Goal: Task Accomplishment & Management: Use online tool/utility

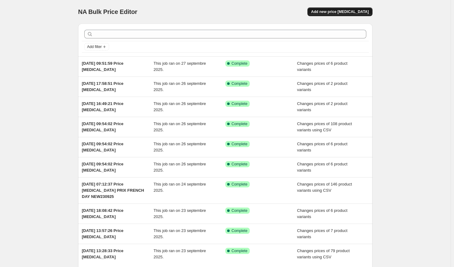
click at [346, 12] on span "Add new price [MEDICAL_DATA]" at bounding box center [340, 11] width 58 height 5
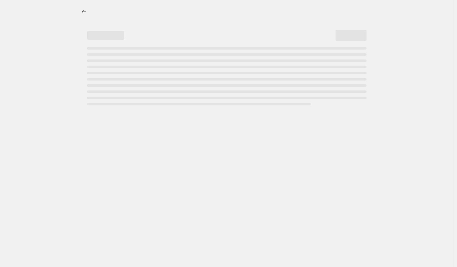
select select "percentage"
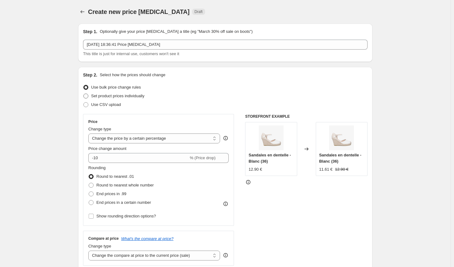
click at [86, 95] on span at bounding box center [85, 96] width 5 height 5
click at [84, 94] on input "Set product prices individually" at bounding box center [83, 94] width 0 height 0
radio input "true"
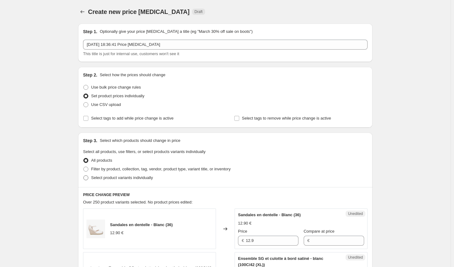
click at [87, 178] on span at bounding box center [85, 177] width 5 height 5
click at [84, 176] on input "Select product variants individually" at bounding box center [83, 175] width 0 height 0
radio input "true"
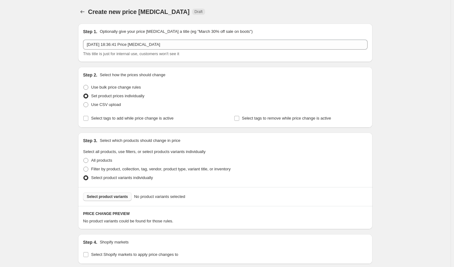
click at [109, 199] on span "Select product variants" at bounding box center [107, 196] width 41 height 5
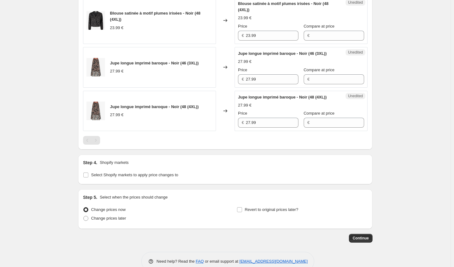
scroll to position [540, 0]
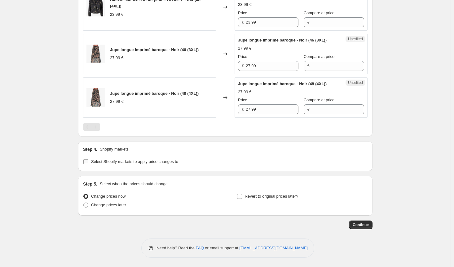
click at [87, 163] on input "Select Shopify markets to apply price changes to" at bounding box center [85, 161] width 5 height 5
checkbox input "true"
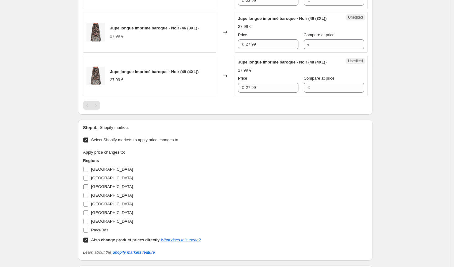
scroll to position [651, 0]
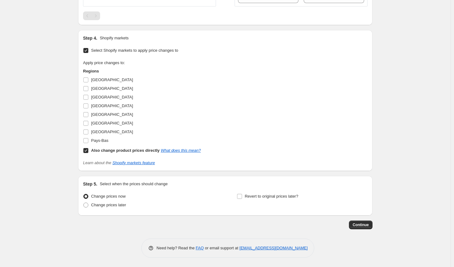
click at [86, 152] on input "Also change product prices directly What does this mean?" at bounding box center [85, 150] width 5 height 5
checkbox input "false"
click at [86, 81] on input "[GEOGRAPHIC_DATA]" at bounding box center [85, 79] width 5 height 5
checkbox input "true"
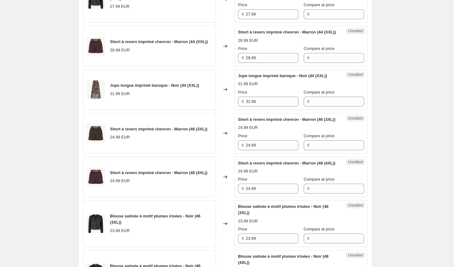
scroll to position [217, 0]
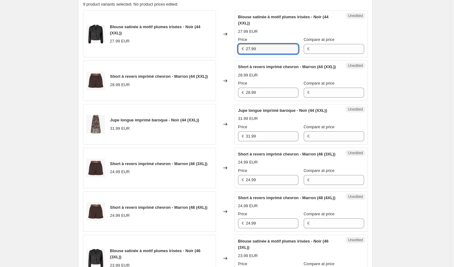
drag, startPoint x: 267, startPoint y: 47, endPoint x: 226, endPoint y: 46, distance: 40.9
click at [226, 46] on div "Blouse satinée à motif plumes irisées - Noir (44 (XXL)) 27.99 EUR Changed to Un…" at bounding box center [225, 34] width 285 height 47
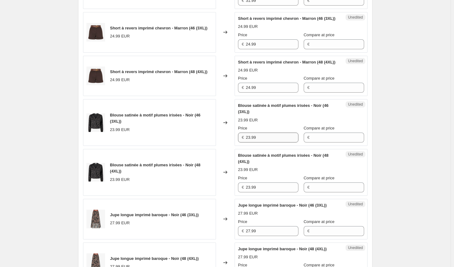
scroll to position [372, 0]
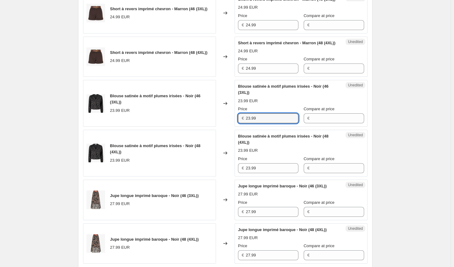
drag, startPoint x: 264, startPoint y: 143, endPoint x: 232, endPoint y: 143, distance: 31.9
click at [232, 127] on div "Blouse satinée à motif plumes irisées - Noir (46 (3XL)) 23.99 EUR Changed to Un…" at bounding box center [225, 103] width 285 height 47
paste input "7"
type input "27.99"
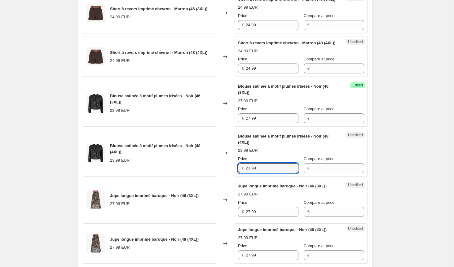
click at [221, 177] on div "Blouse satinée à motif plumes irisées - Noir (48 (4XL)) 23.99 EUR Changed to Un…" at bounding box center [225, 153] width 285 height 47
paste input "7"
type input "27.99"
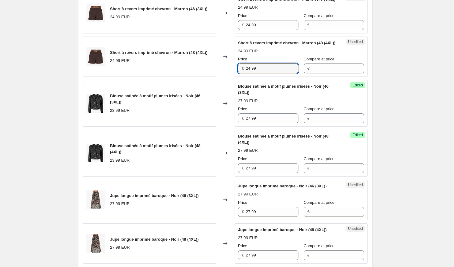
drag, startPoint x: 262, startPoint y: 95, endPoint x: 218, endPoint y: 97, distance: 44.4
click at [218, 77] on div "Short à revers imprimé chevron - Marron (48 (4XL)) 24.99 EUR Changed to Unedite…" at bounding box center [225, 57] width 285 height 41
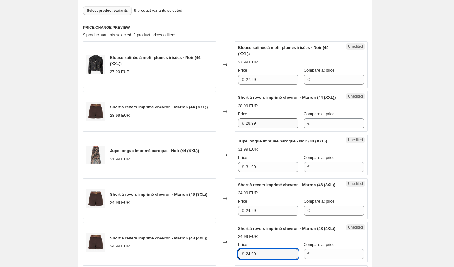
scroll to position [186, 0]
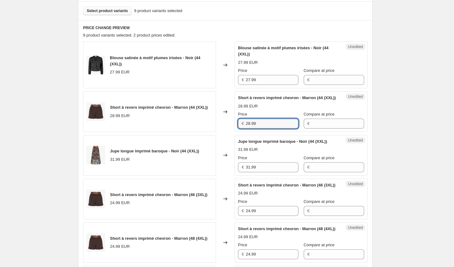
drag, startPoint x: 262, startPoint y: 129, endPoint x: 210, endPoint y: 130, distance: 52.1
click at [210, 130] on div "Short à revers imprimé chevron - Marron (44 (XXL)) 28.99 EUR Changed to Unedite…" at bounding box center [225, 111] width 285 height 41
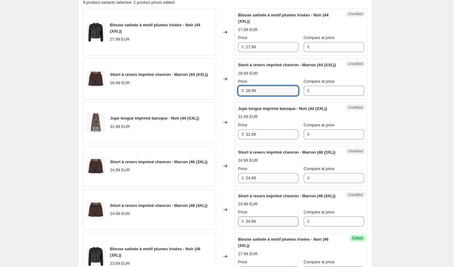
scroll to position [279, 0]
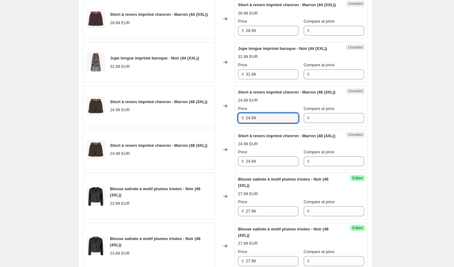
drag, startPoint x: 261, startPoint y: 134, endPoint x: 236, endPoint y: 136, distance: 24.6
click at [236, 126] on div "Unedited Short à revers imprimé chevron - Marron (46 (3XL)) 24.99 EUR Price € 2…" at bounding box center [301, 106] width 133 height 41
paste input "8"
type input "28.99"
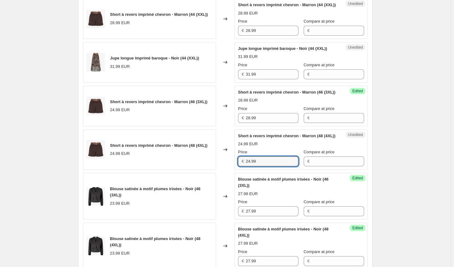
drag, startPoint x: 258, startPoint y: 184, endPoint x: 236, endPoint y: 183, distance: 22.7
click at [236, 170] on div "Short à revers imprimé chevron - Marron (48 (4XL)) 24.99 EUR Changed to Unedite…" at bounding box center [225, 150] width 285 height 41
paste input "8"
type input "28.99"
click at [222, 83] on div "Jupe longue imprimé baroque - Noir (44 (XXL)) 31.99 EUR Changed to Unedited Jup…" at bounding box center [225, 62] width 285 height 41
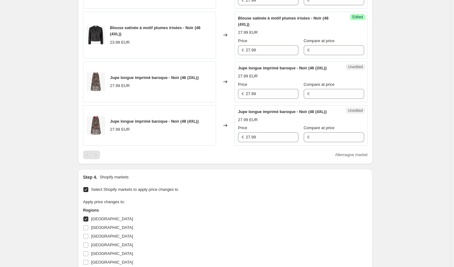
scroll to position [527, 0]
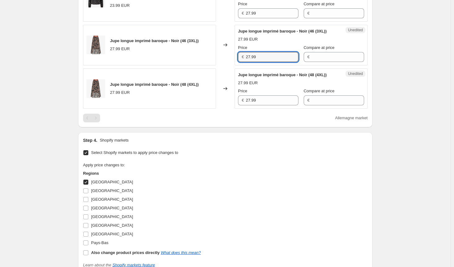
drag, startPoint x: 261, startPoint y: 77, endPoint x: 239, endPoint y: 76, distance: 22.3
click at [239, 62] on div "€ 27.99" at bounding box center [268, 57] width 60 height 10
paste input "31"
type input "31.99"
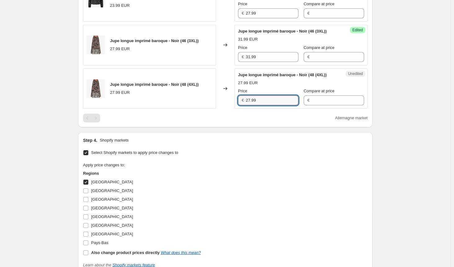
drag, startPoint x: 267, startPoint y: 121, endPoint x: 211, endPoint y: 133, distance: 57.7
click at [214, 109] on div "Jupe longue imprimé baroque - Noir (48 (4XL)) 27.99 EUR Changed to Unedited Jup…" at bounding box center [225, 88] width 285 height 41
paste input "31"
type input "31.99"
click at [215, 156] on div "Step 4. Shopify markets Select Shopify markets to apply price changes to Apply …" at bounding box center [225, 202] width 294 height 141
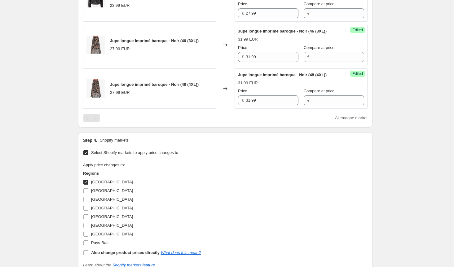
click at [86, 185] on input "[GEOGRAPHIC_DATA]" at bounding box center [85, 182] width 5 height 5
checkbox input "false"
click at [86, 193] on input "[GEOGRAPHIC_DATA]" at bounding box center [85, 190] width 5 height 5
checkbox input "true"
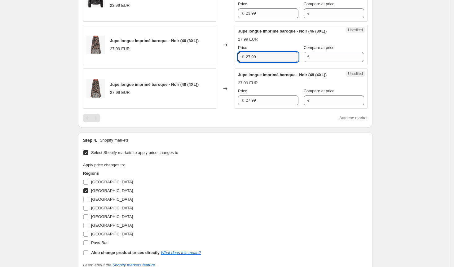
drag, startPoint x: 260, startPoint y: 79, endPoint x: 219, endPoint y: 78, distance: 40.3
click at [219, 65] on div "Jupe longue imprimé baroque - Noir (46 (3XL)) 27.99 EUR Changed to Unedited Jup…" at bounding box center [225, 45] width 285 height 41
paste input "31"
type input "31.99"
drag, startPoint x: 253, startPoint y: 124, endPoint x: 228, endPoint y: 124, distance: 24.2
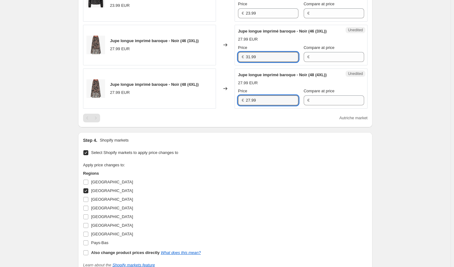
click at [230, 109] on div "Jupe longue imprimé baroque - Noir (48 (4XL)) 27.99 EUR Changed to Unedited Jup…" at bounding box center [225, 88] width 285 height 41
paste input "31"
type input "31.99"
click at [260, 186] on div "Apply price changes to: Regions [GEOGRAPHIC_DATA] [GEOGRAPHIC_DATA] [GEOGRAPHIC…" at bounding box center [225, 209] width 285 height 95
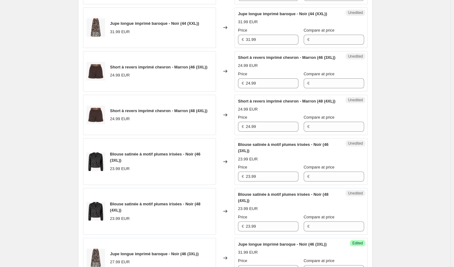
scroll to position [279, 0]
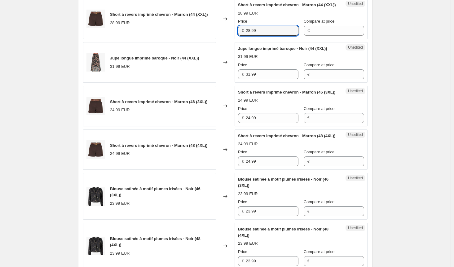
drag, startPoint x: 254, startPoint y: 32, endPoint x: 225, endPoint y: 35, distance: 28.9
click at [225, 35] on div "Short à revers imprimé chevron - Marron (44 (XXL)) 28.99 EUR Changed to Unedite…" at bounding box center [225, 18] width 285 height 41
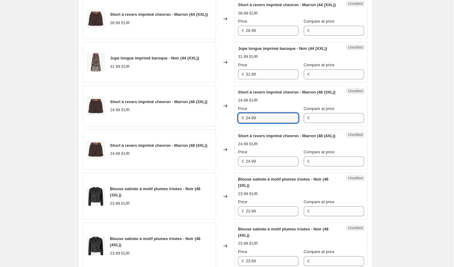
drag, startPoint x: 254, startPoint y: 135, endPoint x: 245, endPoint y: 135, distance: 9.6
click at [245, 123] on div "€ 24.99" at bounding box center [268, 118] width 60 height 10
paste input "8"
type input "28.99"
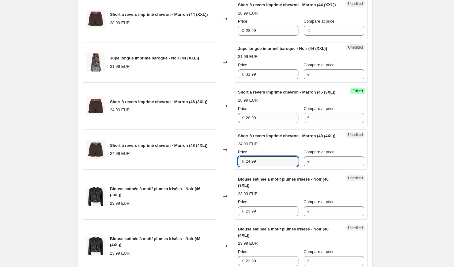
drag, startPoint x: 254, startPoint y: 185, endPoint x: 215, endPoint y: 185, distance: 38.7
click at [215, 170] on div "Short à revers imprimé chevron - Marron (48 (4XL)) 24.99 EUR Changed to Unedite…" at bounding box center [225, 150] width 285 height 41
paste input "8"
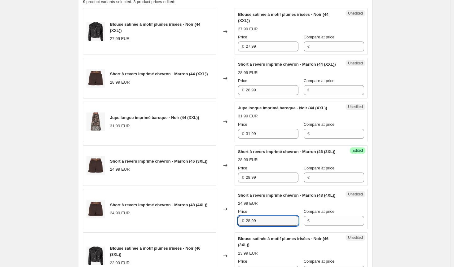
scroll to position [186, 0]
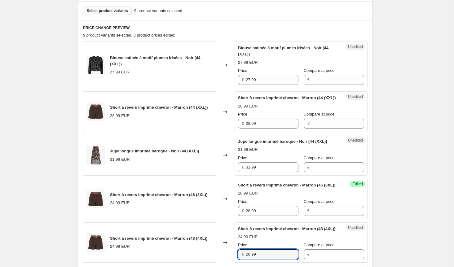
type input "28.99"
click at [222, 79] on div "Blouse satinée à motif plumes irisées - Noir (44 (XXL)) 27.99 EUR Changed to Un…" at bounding box center [225, 65] width 285 height 47
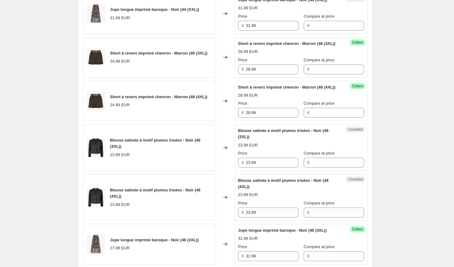
scroll to position [341, 0]
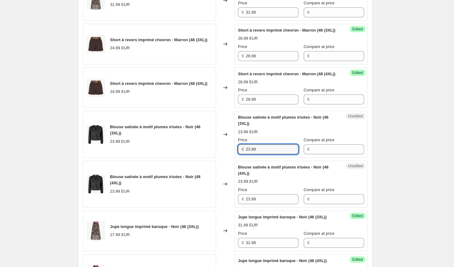
drag, startPoint x: 260, startPoint y: 173, endPoint x: 245, endPoint y: 173, distance: 14.9
click at [245, 154] on div "€ 23.99" at bounding box center [268, 149] width 60 height 10
paste input "7"
type input "27.99"
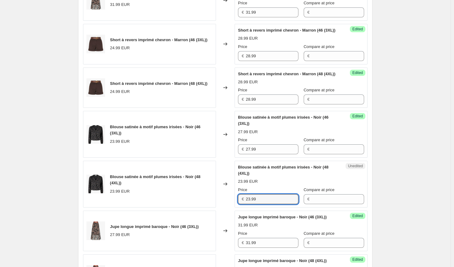
drag, startPoint x: 261, startPoint y: 226, endPoint x: 244, endPoint y: 223, distance: 17.2
click at [244, 204] on div "€ 23.99" at bounding box center [268, 199] width 60 height 10
paste input "7"
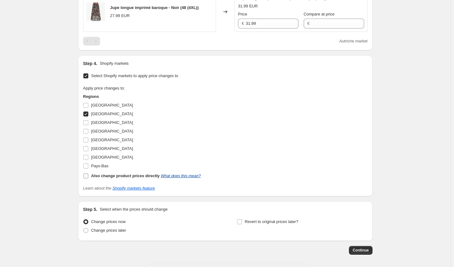
scroll to position [620, 0]
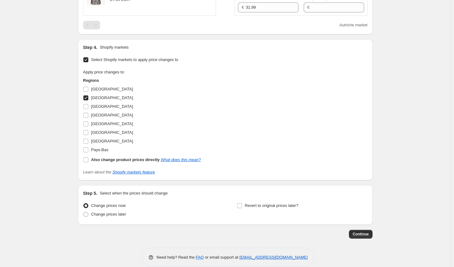
type input "27.99"
click at [88, 100] on input "[GEOGRAPHIC_DATA]" at bounding box center [85, 97] width 5 height 5
checkbox input "false"
click at [89, 153] on span at bounding box center [86, 150] width 6 height 6
click at [88, 152] on input "Pays-Bas" at bounding box center [85, 150] width 5 height 5
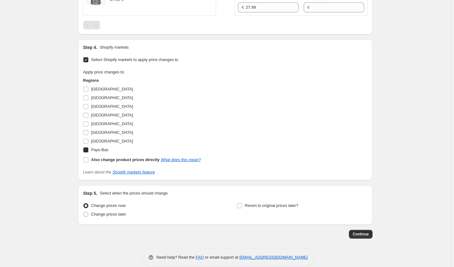
checkbox input "true"
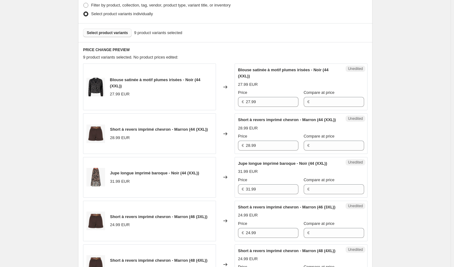
scroll to position [155, 0]
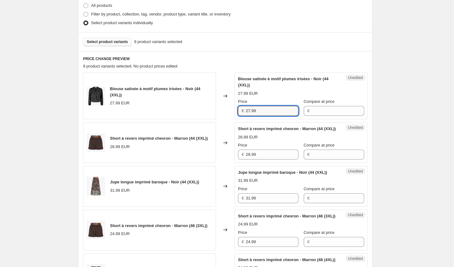
drag, startPoint x: 260, startPoint y: 111, endPoint x: 221, endPoint y: 108, distance: 39.5
click at [221, 108] on div "Blouse satinée à motif plumes irisées - Noir (44 (XXL)) 27.99 EUR Changed to Un…" at bounding box center [225, 96] width 285 height 47
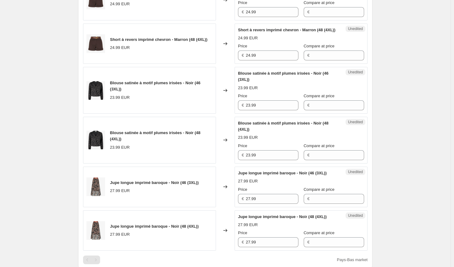
scroll to position [403, 0]
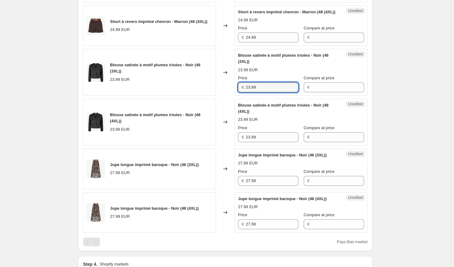
drag, startPoint x: 259, startPoint y: 110, endPoint x: 234, endPoint y: 110, distance: 25.7
click at [234, 96] on div "Blouse satinée à motif plumes irisées - Noir (46 (3XL)) 23.99 EUR Changed to Un…" at bounding box center [225, 72] width 285 height 47
paste input "7"
type input "27.99"
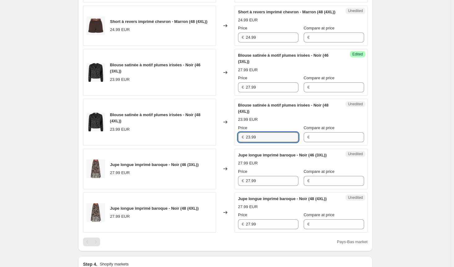
drag, startPoint x: 264, startPoint y: 160, endPoint x: 218, endPoint y: 159, distance: 45.9
click at [218, 146] on div "Blouse satinée à motif plumes irisées - Noir (48 (4XL)) 23.99 EUR Changed to Un…" at bounding box center [225, 122] width 285 height 47
paste input "7"
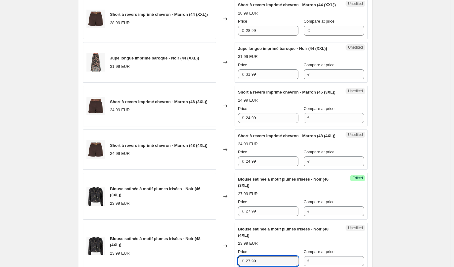
type input "27.99"
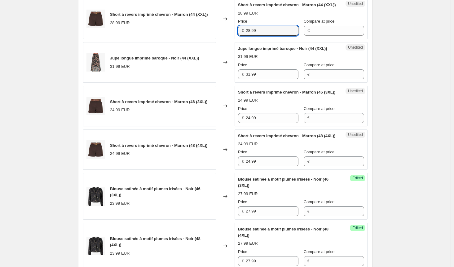
drag, startPoint x: 231, startPoint y: 38, endPoint x: 230, endPoint y: 48, distance: 10.7
click at [231, 38] on div "Short à revers imprimé chevron - Marron (44 (XXL)) 28.99 EUR Changed to Unedite…" at bounding box center [225, 18] width 285 height 41
drag, startPoint x: 264, startPoint y: 136, endPoint x: 205, endPoint y: 135, distance: 58.9
click at [206, 126] on div "Short à revers imprimé chevron - Marron (46 (3XL)) 24.99 EUR Changed to Unedite…" at bounding box center [225, 106] width 285 height 41
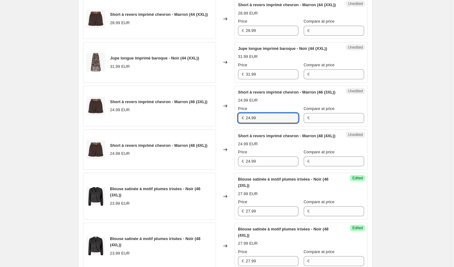
paste input "8"
type input "28.99"
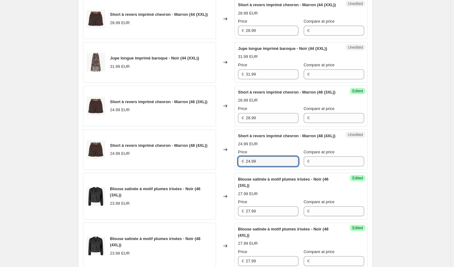
drag, startPoint x: 258, startPoint y: 186, endPoint x: 237, endPoint y: 170, distance: 26.5
click at [232, 170] on div "Short à revers imprimé chevron - Marron (48 (4XL)) 24.99 EUR Changed to Unedite…" at bounding box center [225, 150] width 285 height 41
paste input "8"
type input "28.99"
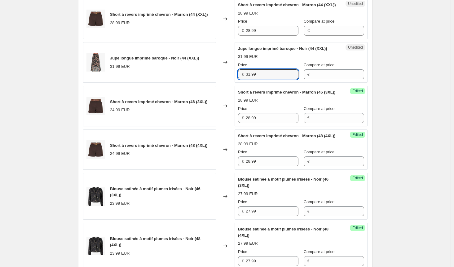
drag, startPoint x: 254, startPoint y: 84, endPoint x: 219, endPoint y: 82, distance: 34.8
click at [219, 82] on div "Jupe longue imprimé baroque - Noir (44 (XXL)) 31.99 EUR Changed to Unedited Jup…" at bounding box center [225, 62] width 285 height 41
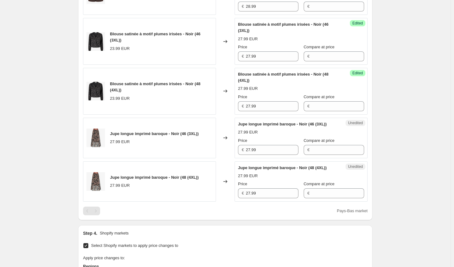
scroll to position [496, 0]
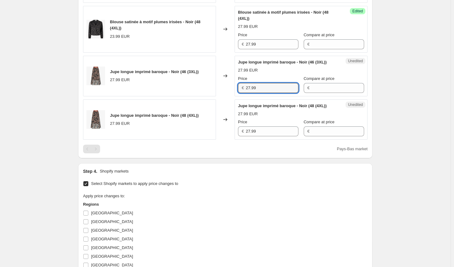
drag, startPoint x: 261, startPoint y: 109, endPoint x: 205, endPoint y: 108, distance: 56.4
click at [205, 96] on div "Jupe longue imprimé baroque - Noir (46 (3XL)) 27.99 EUR Changed to Unedited Jup…" at bounding box center [225, 76] width 285 height 41
paste input "31"
type input "31.99"
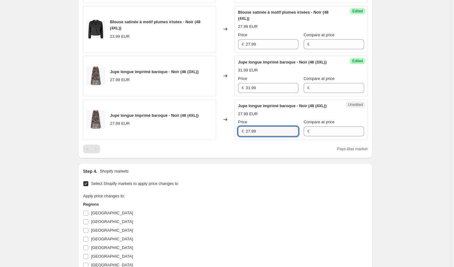
drag, startPoint x: 254, startPoint y: 153, endPoint x: 241, endPoint y: 152, distance: 13.4
click at [243, 136] on div "€ 27.99" at bounding box center [268, 131] width 60 height 10
paste input "31"
type input "31.99"
click at [250, 209] on div "Select Shopify markets to apply price changes to Apply price changes to: Region…" at bounding box center [225, 239] width 285 height 120
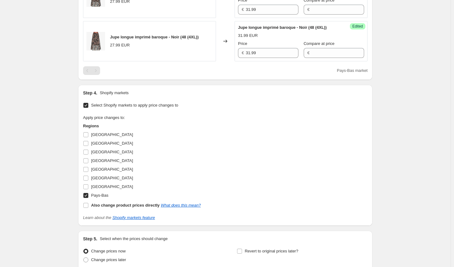
scroll to position [620, 0]
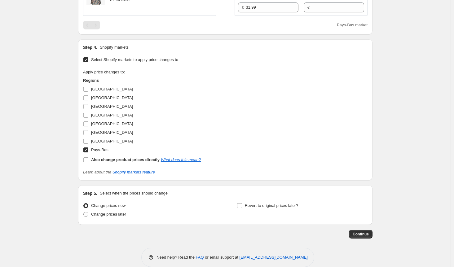
click at [87, 152] on input "Pays-Bas" at bounding box center [85, 150] width 5 height 5
checkbox input "false"
click at [88, 135] on input "[GEOGRAPHIC_DATA]" at bounding box center [85, 132] width 5 height 5
checkbox input "true"
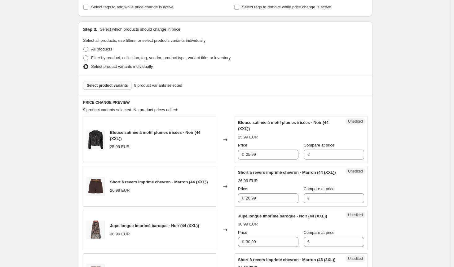
scroll to position [124, 0]
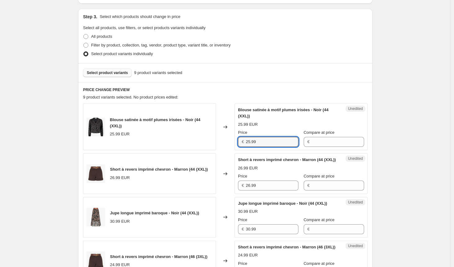
drag, startPoint x: 260, startPoint y: 142, endPoint x: 207, endPoint y: 141, distance: 53.0
click at [207, 141] on div "Blouse satinée à motif plumes irisées - Noir (44 (XXL)) 25.99 EUR Changed to Un…" at bounding box center [225, 127] width 285 height 47
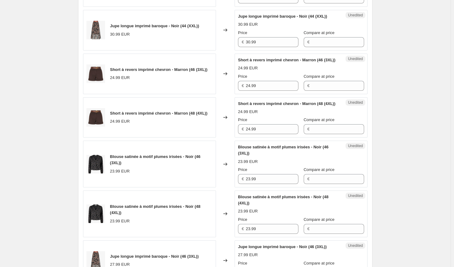
scroll to position [341, 0]
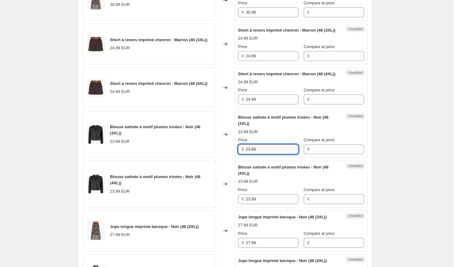
drag, startPoint x: 262, startPoint y: 173, endPoint x: 236, endPoint y: 176, distance: 26.5
click at [237, 158] on div "Unedited Blouse satinée à motif plumes irisées - Noir (46 (3XL)) 23.99 EUR Pric…" at bounding box center [301, 134] width 133 height 47
paste input "5"
type input "25.99"
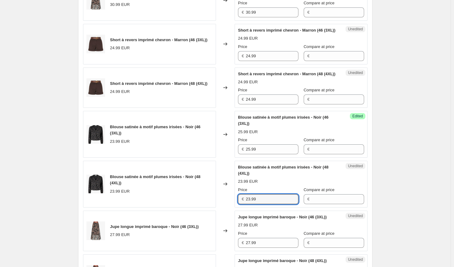
drag, startPoint x: 258, startPoint y: 222, endPoint x: 231, endPoint y: 223, distance: 27.0
click at [231, 208] on div "Blouse satinée à motif plumes irisées - Noir (48 (4XL)) 23.99 EUR Changed to Un…" at bounding box center [225, 184] width 285 height 47
paste input "5"
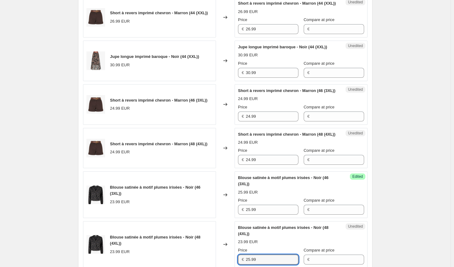
scroll to position [248, 0]
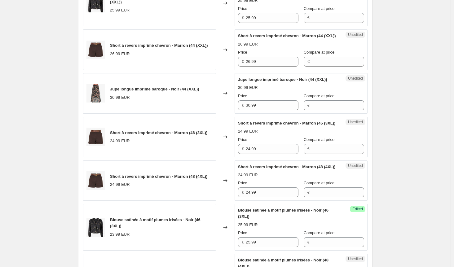
type input "25.99"
drag, startPoint x: 232, startPoint y: 68, endPoint x: 201, endPoint y: 68, distance: 30.4
click at [201, 68] on div "Short à revers imprimé chevron - Marron (44 (XXL)) 26.99 EUR Changed to Unedite…" at bounding box center [225, 49] width 285 height 41
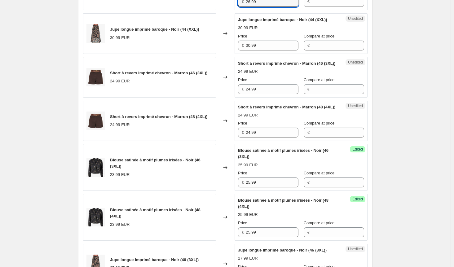
scroll to position [341, 0]
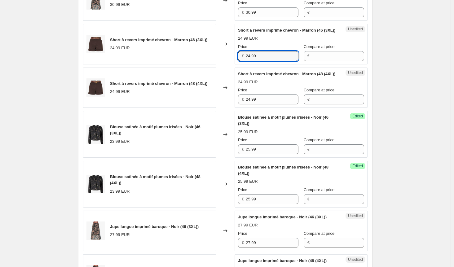
drag, startPoint x: 263, startPoint y: 73, endPoint x: 189, endPoint y: 72, distance: 74.4
click at [189, 64] on div "Short à revers imprimé chevron - Marron (46 (3XL)) 24.99 EUR Changed to Unedite…" at bounding box center [225, 44] width 285 height 41
paste input "6"
type input "26.99"
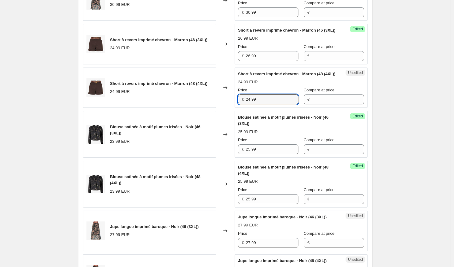
drag, startPoint x: 259, startPoint y: 127, endPoint x: 230, endPoint y: 124, distance: 29.6
click at [230, 108] on div "Short à revers imprimé chevron - Marron (48 (4XL)) 24.99 EUR Changed to Unedite…" at bounding box center [225, 88] width 285 height 41
paste input "6"
type input "26.99"
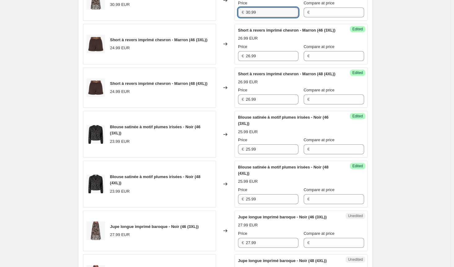
drag, startPoint x: 239, startPoint y: 26, endPoint x: 218, endPoint y: 25, distance: 20.2
click at [218, 21] on div "Jupe longue imprimé baroque - Noir (44 (XXL)) 30.99 EUR Changed to Unedited Jup…" at bounding box center [225, 0] width 285 height 41
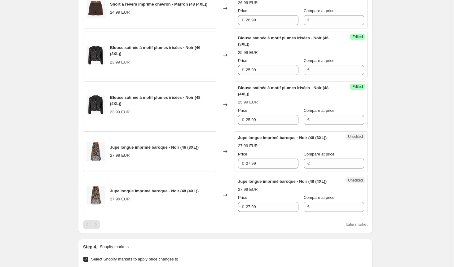
scroll to position [527, 0]
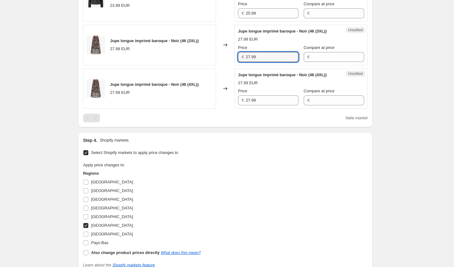
drag, startPoint x: 260, startPoint y: 83, endPoint x: 233, endPoint y: 85, distance: 26.7
click at [233, 65] on div "Jupe longue imprimé baroque - Noir (46 (3XL)) 27.99 EUR Changed to Unedited Jup…" at bounding box center [225, 45] width 285 height 41
paste input "30"
type input "30.99"
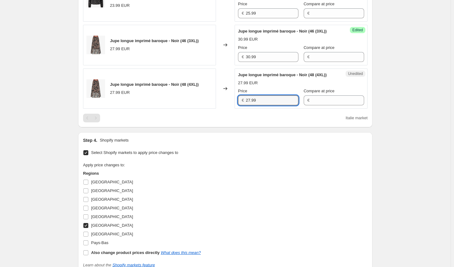
drag, startPoint x: 264, startPoint y: 120, endPoint x: 212, endPoint y: 119, distance: 52.1
click at [212, 109] on div "Jupe longue imprimé baroque - Noir (48 (4XL)) 27.99 EUR Changed to Unedited Jup…" at bounding box center [225, 88] width 285 height 41
paste input "30"
type input "30.99"
click at [258, 193] on div "Apply price changes to: Regions [GEOGRAPHIC_DATA] [GEOGRAPHIC_DATA] [GEOGRAPHIC…" at bounding box center [225, 209] width 285 height 95
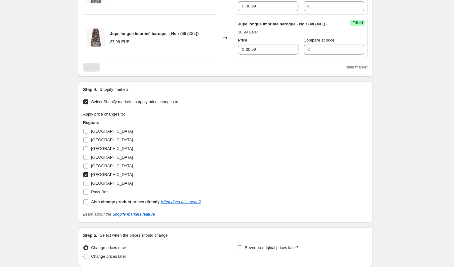
scroll to position [620, 0]
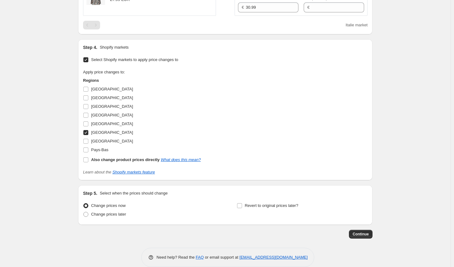
click at [85, 135] on span at bounding box center [86, 133] width 6 height 6
click at [85, 135] on input "[GEOGRAPHIC_DATA]" at bounding box center [85, 132] width 5 height 5
checkbox input "false"
click at [87, 144] on input "[GEOGRAPHIC_DATA]" at bounding box center [85, 141] width 5 height 5
checkbox input "true"
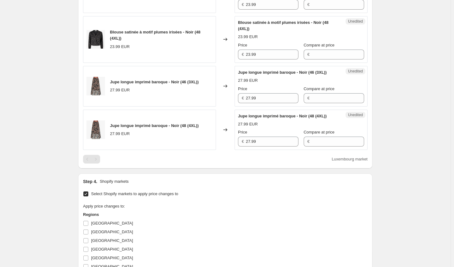
scroll to position [465, 0]
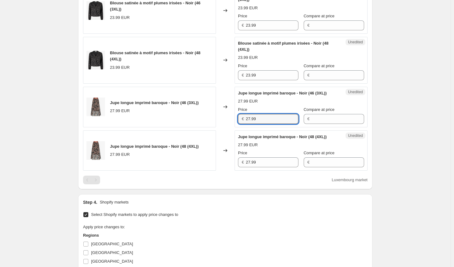
click at [223, 127] on div "Jupe longue imprimé baroque - Noir (46 (3XL)) 27.99 EUR Changed to Unedited Jup…" at bounding box center [225, 107] width 285 height 41
paste input "30"
type input "30.99"
drag, startPoint x: 233, startPoint y: 183, endPoint x: 229, endPoint y: 184, distance: 4.4
click at [229, 171] on div "Jupe longue imprimé baroque - Noir (48 (4XL)) 27.99 EUR Changed to Unedited Jup…" at bounding box center [225, 150] width 285 height 41
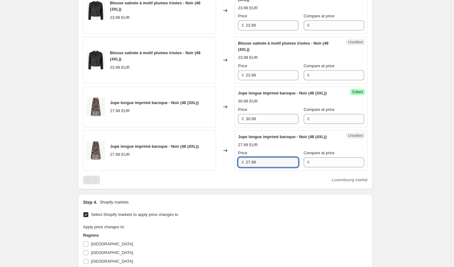
paste input "30"
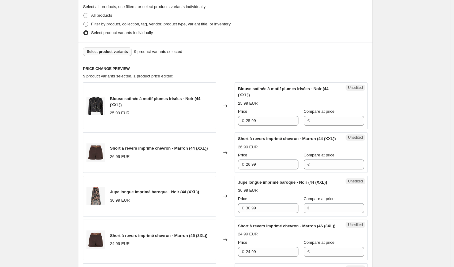
scroll to position [93, 0]
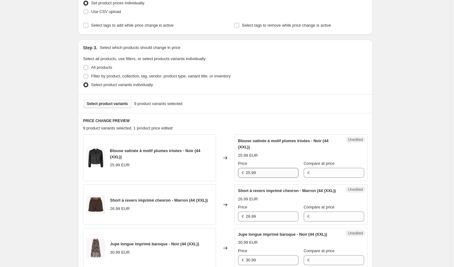
type input "30.99"
drag, startPoint x: 251, startPoint y: 172, endPoint x: 229, endPoint y: 171, distance: 21.4
click at [229, 171] on div "Blouse satinée à motif plumes irisées - Noir (44 (XXL)) 25.99 EUR Changed to Un…" at bounding box center [225, 158] width 285 height 47
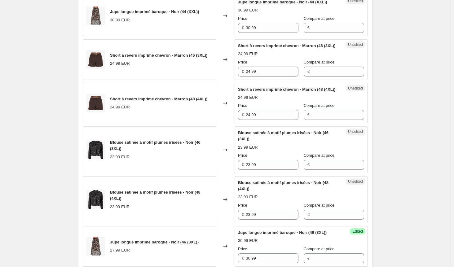
scroll to position [341, 0]
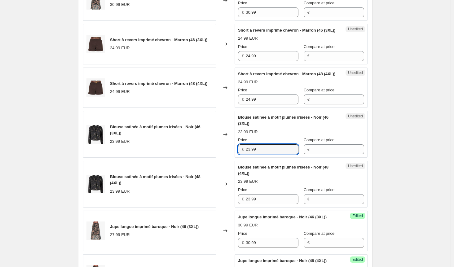
drag, startPoint x: 266, startPoint y: 174, endPoint x: 229, endPoint y: 176, distance: 37.6
click at [229, 158] on div "Blouse satinée à motif plumes irisées - Noir (46 (3XL)) 23.99 EUR Changed to Un…" at bounding box center [225, 134] width 285 height 47
paste input "5"
type input "25.99"
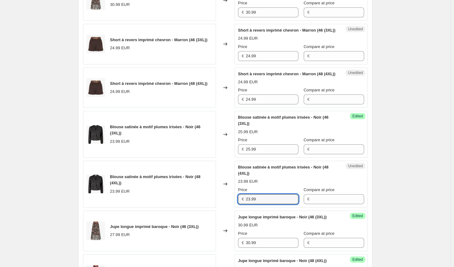
drag, startPoint x: 260, startPoint y: 223, endPoint x: 218, endPoint y: 219, distance: 43.0
click at [218, 208] on div "Blouse satinée à motif plumes irisées - Noir (48 (4XL)) 23.99 EUR Changed to Un…" at bounding box center [225, 184] width 285 height 47
paste input "5"
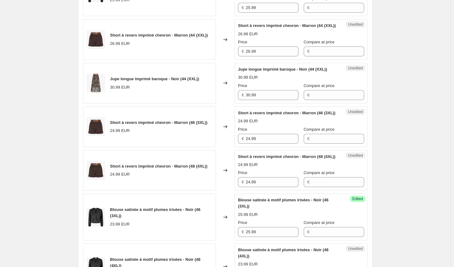
scroll to position [217, 0]
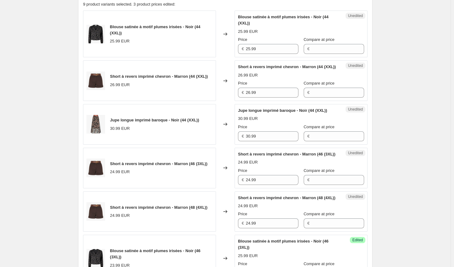
type input "25.99"
drag, startPoint x: 237, startPoint y: 95, endPoint x: 231, endPoint y: 96, distance: 6.3
click at [232, 96] on div "Short à revers imprimé chevron - Marron (44 (XXL)) 26.99 EUR Changed to Unedite…" at bounding box center [225, 80] width 285 height 41
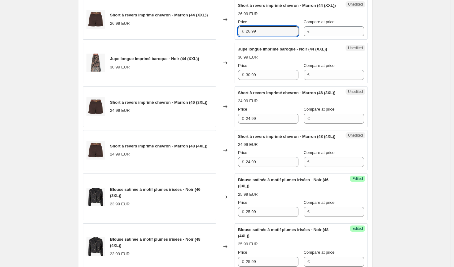
scroll to position [279, 0]
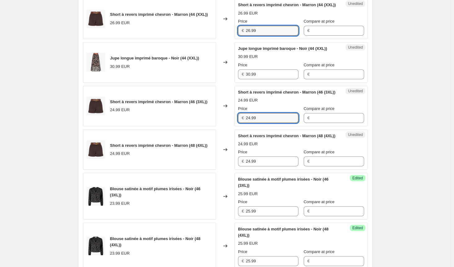
drag, startPoint x: 262, startPoint y: 137, endPoint x: 218, endPoint y: 137, distance: 44.0
click at [218, 126] on div "Short à revers imprimé chevron - Marron (46 (3XL)) 24.99 EUR Changed to Unedite…" at bounding box center [225, 106] width 285 height 41
paste input "6"
type input "26.99"
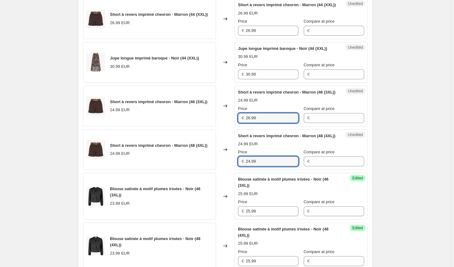
drag, startPoint x: 260, startPoint y: 186, endPoint x: 221, endPoint y: 185, distance: 39.1
click at [221, 170] on div "Short à revers imprimé chevron - Marron (48 (4XL)) 24.99 EUR Changed to Unedite…" at bounding box center [225, 150] width 285 height 41
paste input "6"
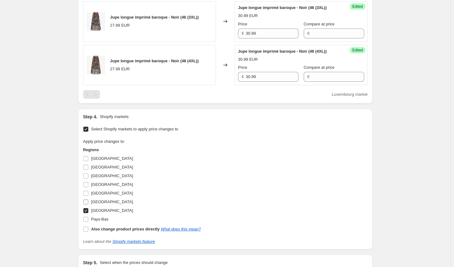
scroll to position [558, 0]
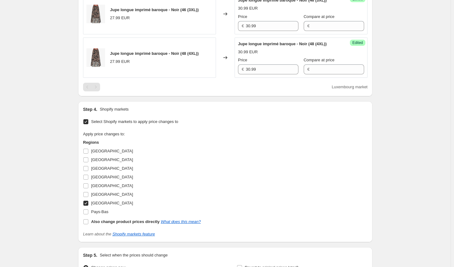
type input "26.99"
click at [87, 206] on input "[GEOGRAPHIC_DATA]" at bounding box center [85, 203] width 5 height 5
checkbox input "false"
click at [87, 171] on input "[GEOGRAPHIC_DATA]" at bounding box center [85, 168] width 5 height 5
checkbox input "true"
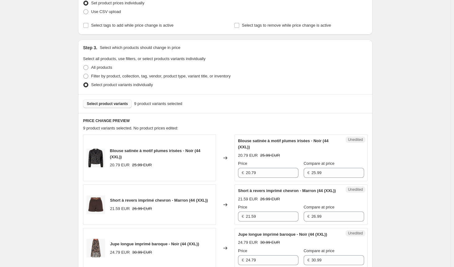
scroll to position [186, 0]
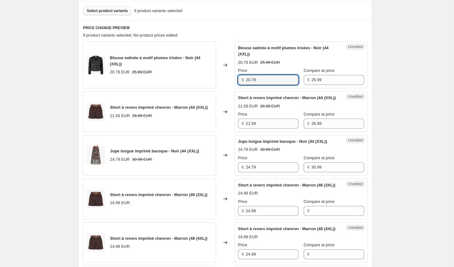
drag, startPoint x: 257, startPoint y: 82, endPoint x: 218, endPoint y: 81, distance: 39.4
click at [218, 81] on div "Blouse satinée à motif plumes irisées - Noir (44 (XXL)) 20.79 EUR 25.99 EUR Cha…" at bounding box center [225, 65] width 285 height 47
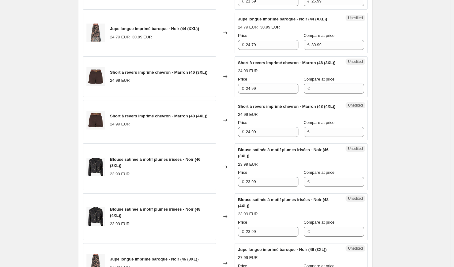
scroll to position [341, 0]
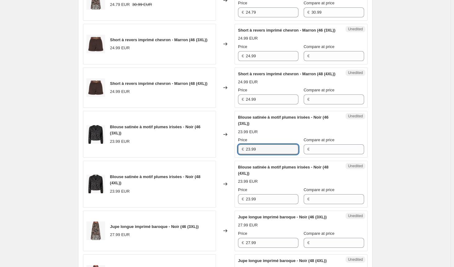
drag, startPoint x: 261, startPoint y: 172, endPoint x: 231, endPoint y: 172, distance: 30.1
click at [231, 158] on div "Blouse satinée à motif plumes irisées - Noir (46 (3XL)) 23.99 EUR Changed to Un…" at bounding box center [225, 134] width 285 height 47
paste input "0.7"
type input "20.79"
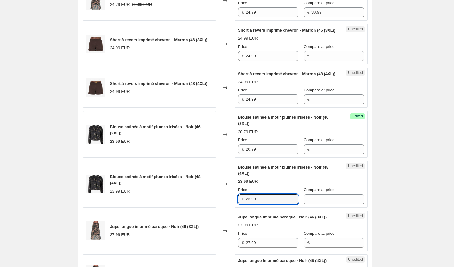
click at [196, 208] on div "Blouse satinée à motif plumes irisées - Noir (48 (4XL)) 23.99 EUR Changed to Un…" at bounding box center [225, 184] width 285 height 47
paste input "0.7"
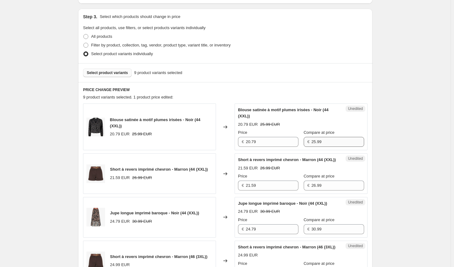
type input "20.79"
drag, startPoint x: 317, startPoint y: 142, endPoint x: 290, endPoint y: 138, distance: 27.2
click at [290, 138] on div "Price € 20.79 Compare at price € 25.99" at bounding box center [301, 138] width 126 height 17
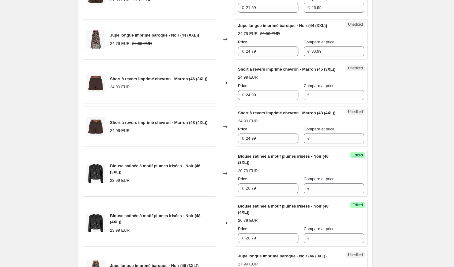
scroll to position [310, 0]
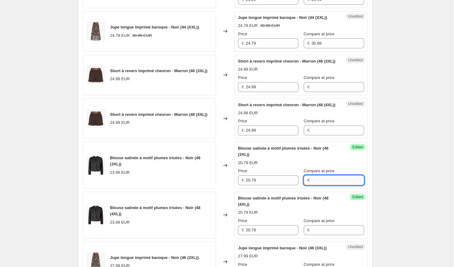
click at [319, 185] on input "Compare at price" at bounding box center [337, 180] width 53 height 10
paste input "25.99"
type input "25.99"
click at [320, 235] on input "Compare at price" at bounding box center [337, 230] width 53 height 10
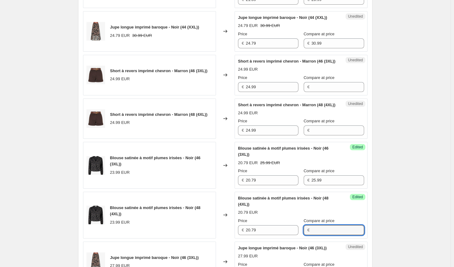
paste input "25.99"
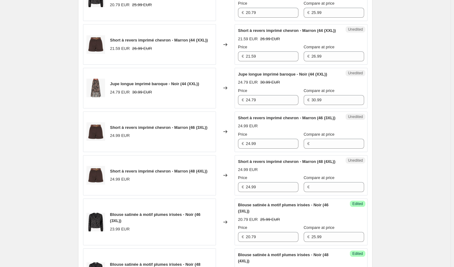
scroll to position [217, 0]
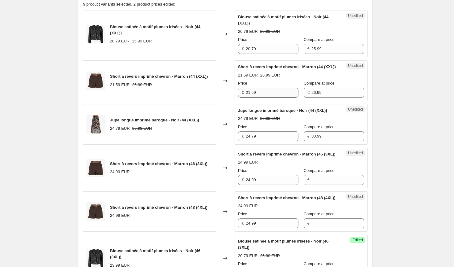
type input "25.99"
drag, startPoint x: 272, startPoint y: 96, endPoint x: 229, endPoint y: 96, distance: 43.4
click at [229, 96] on div "Short à revers imprimé chevron - Marron (44 (XXL)) 21.59 EUR 26.99 EUR Changed …" at bounding box center [225, 80] width 285 height 41
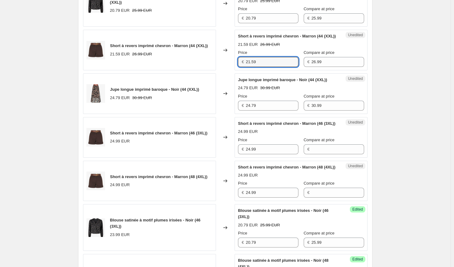
scroll to position [279, 0]
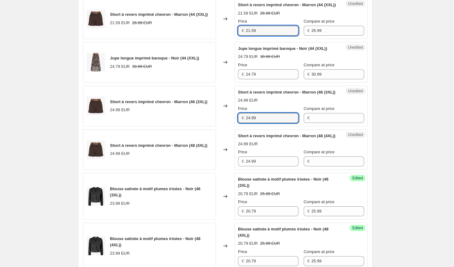
drag, startPoint x: 261, startPoint y: 136, endPoint x: 224, endPoint y: 137, distance: 36.3
click at [228, 126] on div "Short à revers imprimé chevron - Marron (46 (3XL)) 24.99 EUR Changed to Unedite…" at bounding box center [225, 106] width 285 height 41
paste input "1.5"
type input "21.59"
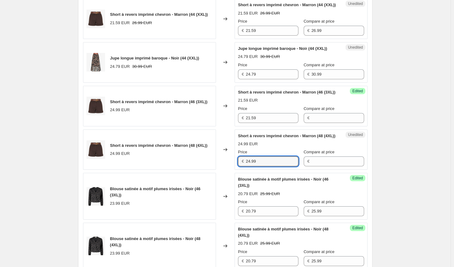
drag, startPoint x: 239, startPoint y: 183, endPoint x: 226, endPoint y: 181, distance: 13.8
click at [226, 170] on div "Short à revers imprimé chevron - Marron (48 (4XL)) 24.99 EUR Changed to Unedite…" at bounding box center [225, 150] width 285 height 41
paste input "1.5"
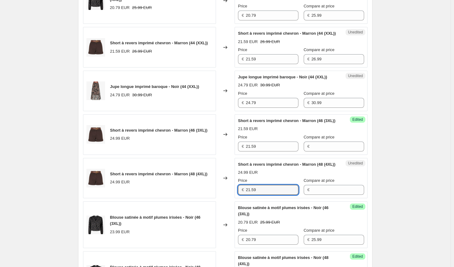
scroll to position [217, 0]
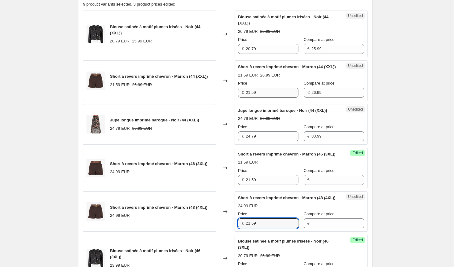
type input "21.59"
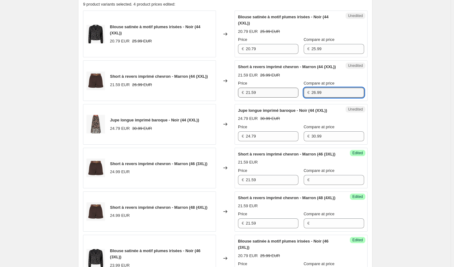
click at [277, 95] on div "Price € 21.59 Compare at price € 26.99" at bounding box center [301, 88] width 126 height 17
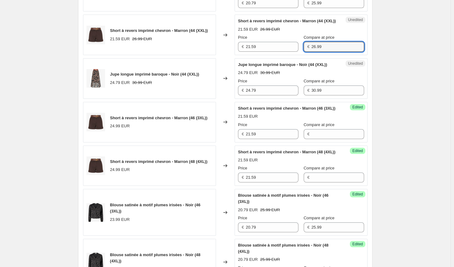
scroll to position [279, 0]
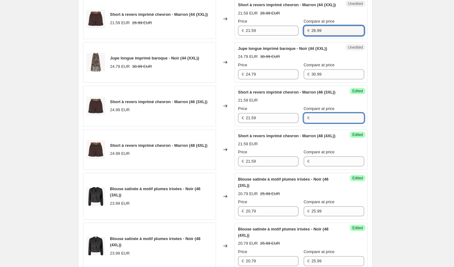
click at [320, 123] on input "Compare at price" at bounding box center [337, 118] width 53 height 10
paste input "26.99"
type input "26.99"
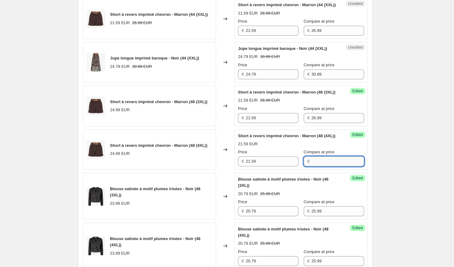
click at [322, 166] on input "Compare at price" at bounding box center [337, 162] width 53 height 10
paste input "26.99"
type input "26.99"
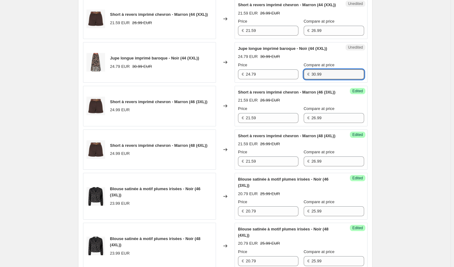
drag, startPoint x: 307, startPoint y: 87, endPoint x: 304, endPoint y: 87, distance: 3.7
click at [304, 79] on div "€ 30.99" at bounding box center [334, 74] width 60 height 10
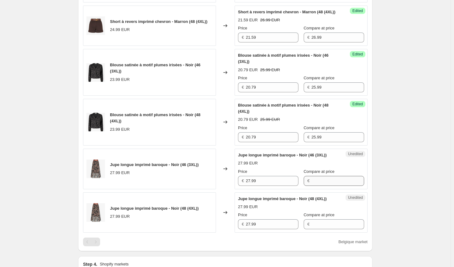
scroll to position [434, 0]
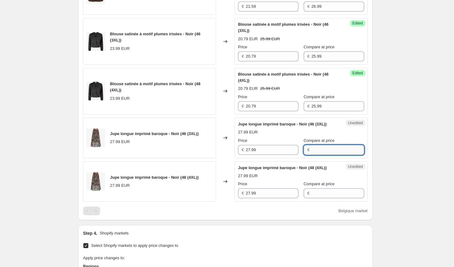
click at [321, 155] on input "Compare at price" at bounding box center [337, 150] width 53 height 10
paste input "30.99"
type input "30.99"
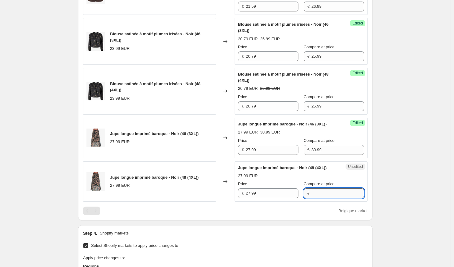
click at [322, 198] on input "Compare at price" at bounding box center [337, 193] width 53 height 10
paste input "30.99"
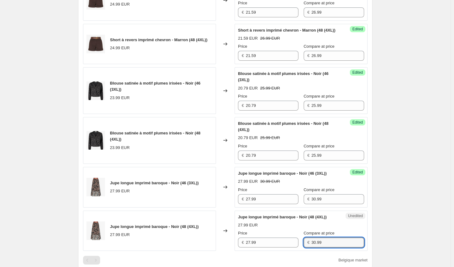
scroll to position [279, 0]
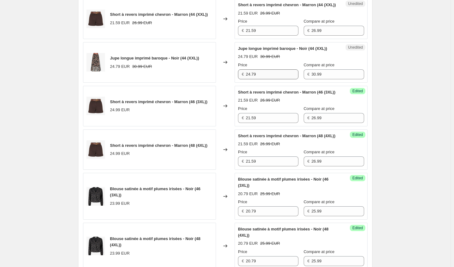
type input "30.99"
drag, startPoint x: 265, startPoint y: 84, endPoint x: 204, endPoint y: 92, distance: 61.6
click at [204, 83] on div "Jupe longue imprimé baroque - Noir (44 (XXL)) 24.79 EUR 30.99 EUR Changed to Un…" at bounding box center [225, 62] width 285 height 41
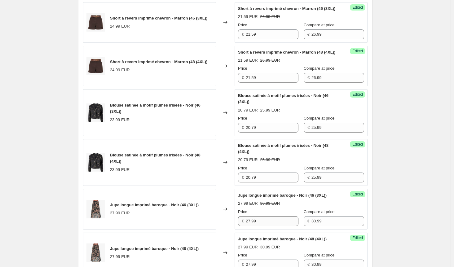
scroll to position [434, 0]
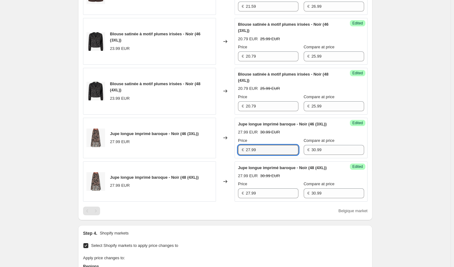
drag, startPoint x: 259, startPoint y: 169, endPoint x: 215, endPoint y: 172, distance: 43.8
click at [216, 158] on div "Jupe longue imprimé baroque - Noir (46 (3XL)) 27.99 EUR Changed to Success Edit…" at bounding box center [225, 138] width 285 height 41
paste input "4.7"
type input "24.79"
click at [217, 202] on div "Jupe longue imprimé baroque - Noir (48 (4XL)) 27.99 EUR Changed to Success Edit…" at bounding box center [225, 181] width 285 height 41
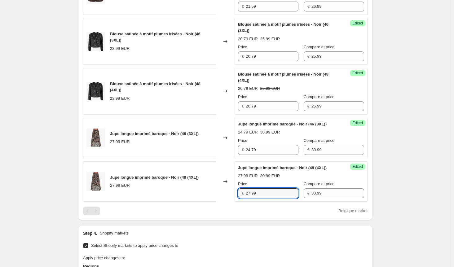
paste input "4.7"
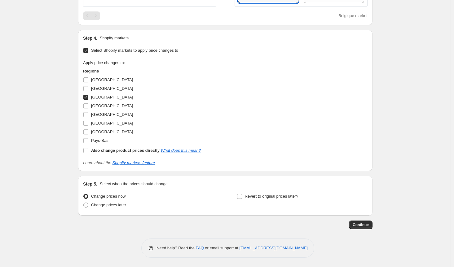
scroll to position [651, 0]
type input "24.79"
click at [88, 97] on input "[GEOGRAPHIC_DATA]" at bounding box center [85, 97] width 5 height 5
checkbox input "false"
click at [87, 113] on input "[GEOGRAPHIC_DATA]" at bounding box center [85, 114] width 5 height 5
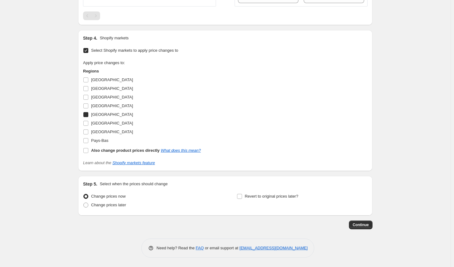
checkbox input "true"
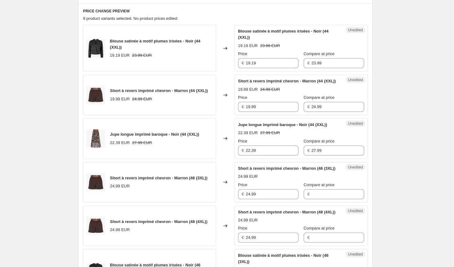
scroll to position [155, 0]
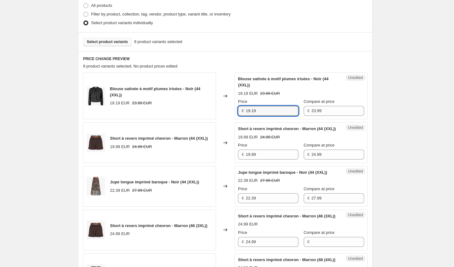
drag, startPoint x: 218, startPoint y: 109, endPoint x: 183, endPoint y: 111, distance: 34.7
click at [183, 111] on div "Blouse satinée à motif plumes irisées - Noir (44 (XXL)) 19.19 EUR 23.99 EUR Cha…" at bounding box center [225, 96] width 285 height 47
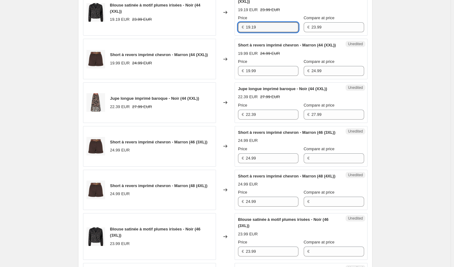
scroll to position [310, 0]
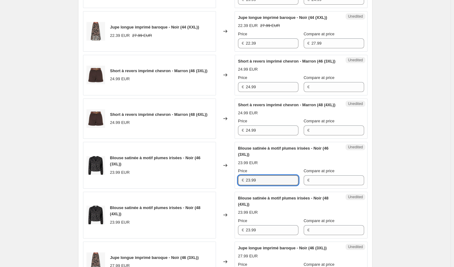
drag, startPoint x: 260, startPoint y: 206, endPoint x: 211, endPoint y: 205, distance: 49.6
click at [211, 189] on div "Blouse satinée à motif plumes irisées - Noir (46 (3XL)) 23.99 EUR Changed to Un…" at bounding box center [225, 165] width 285 height 47
paste input "19.1"
type input "19.19"
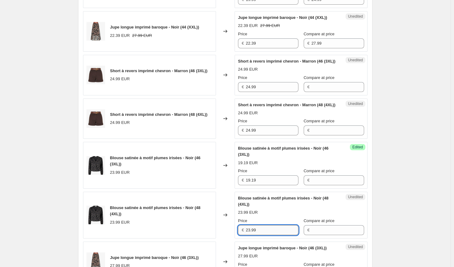
drag, startPoint x: 261, startPoint y: 252, endPoint x: 249, endPoint y: 253, distance: 12.5
click at [249, 235] on input "23.99" at bounding box center [272, 230] width 53 height 10
paste input "19.1"
drag, startPoint x: 269, startPoint y: 256, endPoint x: 225, endPoint y: 254, distance: 44.1
click at [225, 239] on div "Blouse satinée à motif plumes irisées - Noir (48 (4XL)) 23.99 EUR Changed to Un…" at bounding box center [225, 215] width 285 height 47
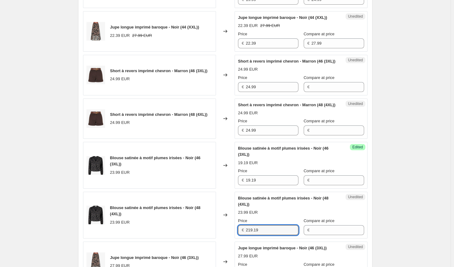
paste input "text"
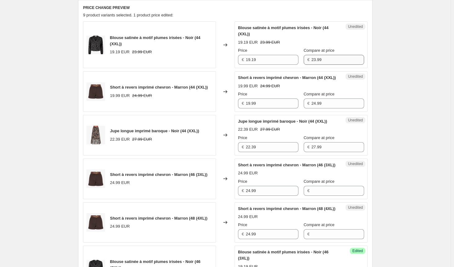
scroll to position [155, 0]
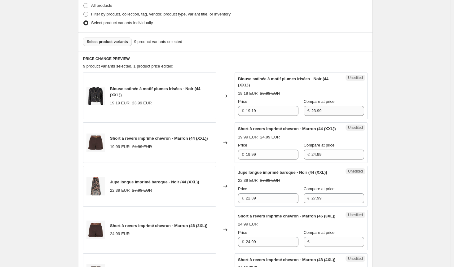
type input "19.19"
drag, startPoint x: 317, startPoint y: 112, endPoint x: 271, endPoint y: 110, distance: 45.9
click at [271, 110] on div "Price € 19.19 Compare at price € 23.99" at bounding box center [301, 107] width 126 height 17
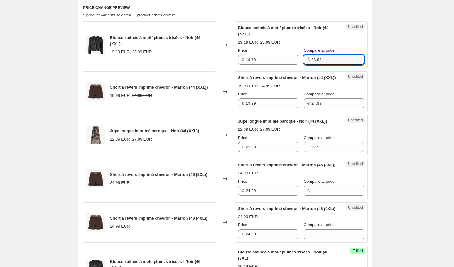
scroll to position [310, 0]
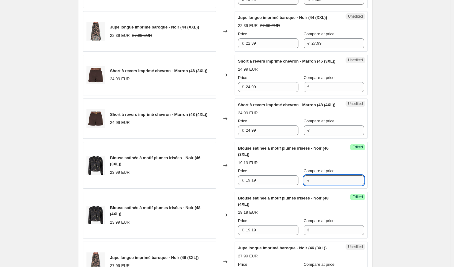
click at [316, 185] on input "Compare at price" at bounding box center [337, 180] width 53 height 10
paste input "23.99"
type input "23.99"
click at [318, 235] on input "Compare at price" at bounding box center [337, 230] width 53 height 10
paste input "23.99"
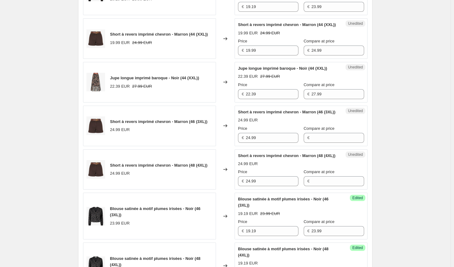
scroll to position [248, 0]
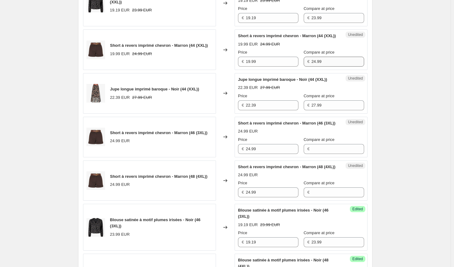
type input "23.99"
drag, startPoint x: 326, startPoint y: 68, endPoint x: 301, endPoint y: 63, distance: 24.9
click at [304, 63] on div "€ 24.99" at bounding box center [334, 62] width 60 height 10
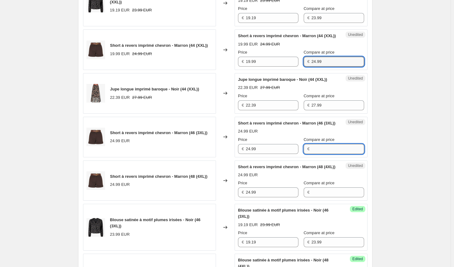
click at [314, 154] on input "Compare at price" at bounding box center [337, 149] width 53 height 10
paste input "24.99"
type input "24.99"
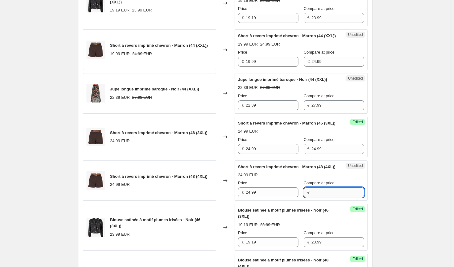
click at [311, 197] on input "Compare at price" at bounding box center [337, 192] width 53 height 10
paste input "24.99"
type input "24.99"
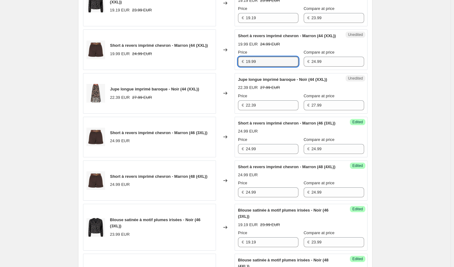
drag, startPoint x: 263, startPoint y: 68, endPoint x: 195, endPoint y: 67, distance: 68.5
click at [195, 67] on div "Short à revers imprimé chevron - Marron (44 (XXL)) 19.99 EUR 24.99 EUR Changed …" at bounding box center [225, 49] width 285 height 41
drag, startPoint x: 268, startPoint y: 169, endPoint x: 235, endPoint y: 171, distance: 33.0
click at [235, 157] on div "Short à revers imprimé chevron - Marron (46 (3XL)) 24.99 EUR Changed to Success…" at bounding box center [225, 137] width 285 height 41
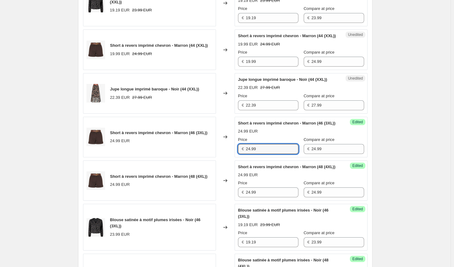
paste input "19"
type input "19.99"
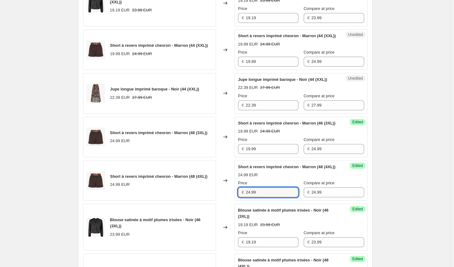
drag, startPoint x: 267, startPoint y: 215, endPoint x: 179, endPoint y: 215, distance: 87.7
click at [179, 201] on div "Short à revers imprimé chevron - Marron (48 (4XL)) 24.99 EUR Changed to Success…" at bounding box center [225, 181] width 285 height 41
paste input "19"
type input "19.99"
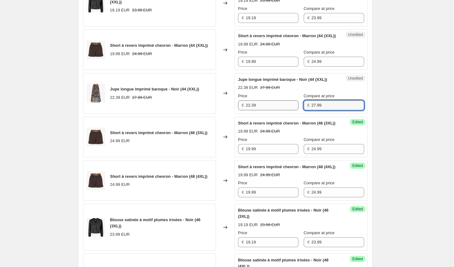
drag, startPoint x: 333, startPoint y: 113, endPoint x: 262, endPoint y: 116, distance: 71.0
click at [262, 110] on div "Price € 22.39 Compare at price € 27.99" at bounding box center [301, 101] width 126 height 17
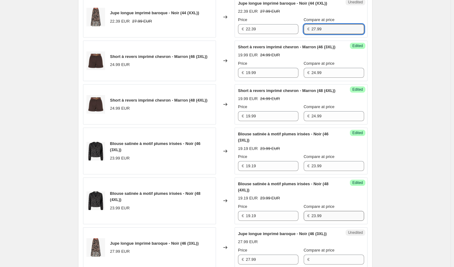
scroll to position [403, 0]
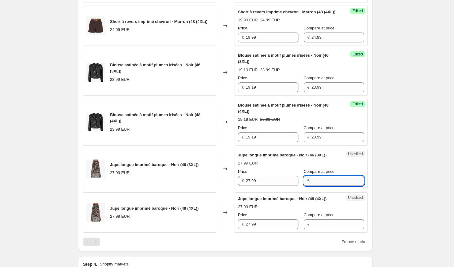
drag, startPoint x: 316, startPoint y: 205, endPoint x: 312, endPoint y: 220, distance: 16.0
click at [316, 186] on input "Compare at price" at bounding box center [337, 181] width 53 height 10
paste input "27.99"
type input "27.99"
click at [311, 229] on input "Compare at price" at bounding box center [337, 224] width 53 height 10
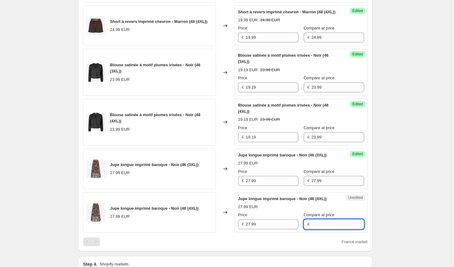
paste input "27.99"
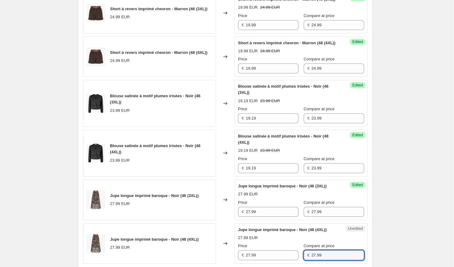
scroll to position [279, 0]
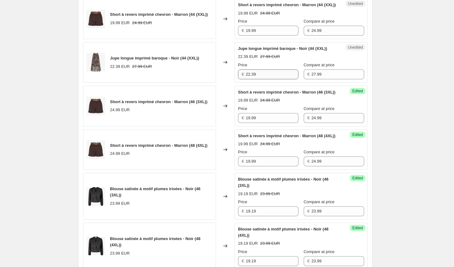
type input "27.99"
drag, startPoint x: 259, startPoint y: 86, endPoint x: 214, endPoint y: 84, distance: 45.6
click at [214, 83] on div "Jupe longue imprimé baroque - Noir (44 (XXL)) 22.39 EUR 27.99 EUR Changed to Un…" at bounding box center [225, 62] width 285 height 41
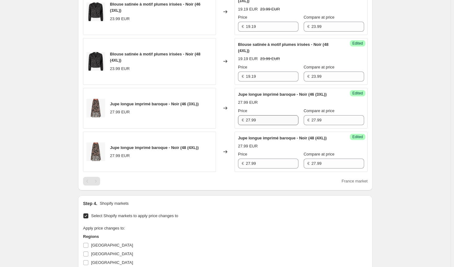
scroll to position [496, 0]
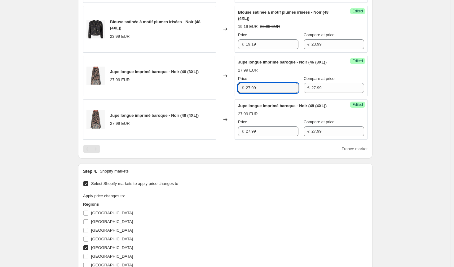
drag, startPoint x: 262, startPoint y: 112, endPoint x: 215, endPoint y: 112, distance: 46.5
click at [215, 96] on div "Jupe longue imprimé baroque - Noir (46 (3XL)) 27.99 EUR Changed to Success Edit…" at bounding box center [225, 76] width 285 height 41
paste input "2.3"
type input "22.39"
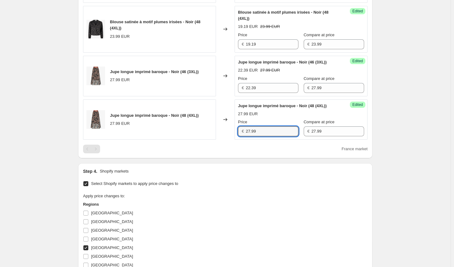
drag, startPoint x: 246, startPoint y: 152, endPoint x: 214, endPoint y: 154, distance: 32.9
click at [213, 140] on div "Jupe longue imprimé baroque - Noir (48 (4XL)) 27.99 EUR Changed to Success Edit…" at bounding box center [225, 119] width 285 height 41
paste input "2.3"
type input "22.39"
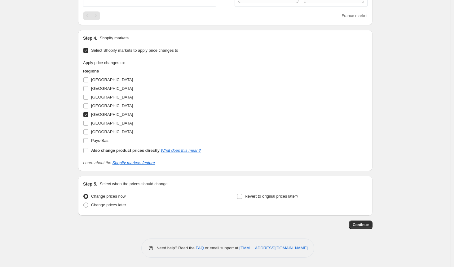
scroll to position [651, 0]
click at [88, 81] on input "[GEOGRAPHIC_DATA]" at bounding box center [85, 79] width 5 height 5
checkbox input "true"
click at [87, 91] on input "[GEOGRAPHIC_DATA]" at bounding box center [85, 88] width 5 height 5
checkbox input "true"
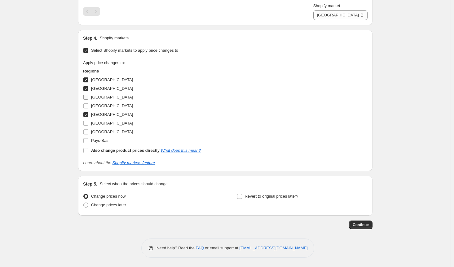
click at [88, 100] on input "[GEOGRAPHIC_DATA]" at bounding box center [85, 97] width 5 height 5
checkbox input "true"
click at [87, 126] on input "[GEOGRAPHIC_DATA]" at bounding box center [85, 123] width 5 height 5
checkbox input "true"
click at [86, 135] on input "[GEOGRAPHIC_DATA]" at bounding box center [85, 132] width 5 height 5
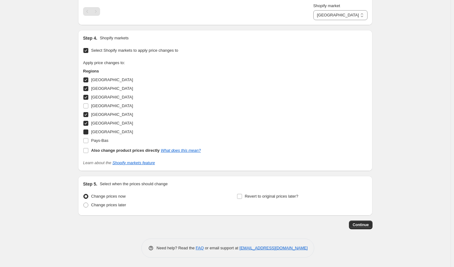
checkbox input "true"
click at [87, 145] on label "Pays-Bas" at bounding box center [95, 140] width 25 height 9
click at [87, 143] on input "Pays-Bas" at bounding box center [85, 140] width 5 height 5
checkbox input "true"
click at [365, 227] on span "Continue" at bounding box center [361, 225] width 16 height 5
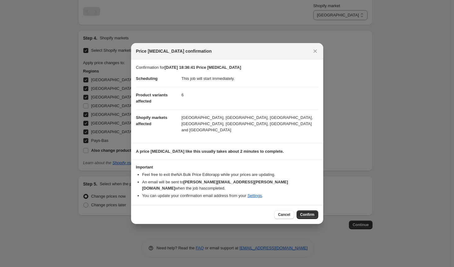
click at [304, 211] on button "Confirm" at bounding box center [308, 214] width 22 height 9
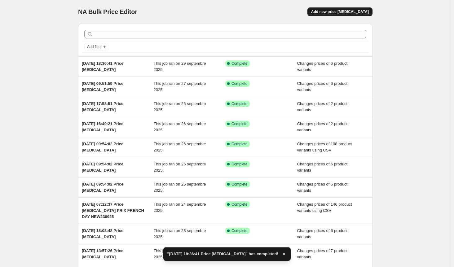
click at [344, 11] on span "Add new price [MEDICAL_DATA]" at bounding box center [340, 11] width 58 height 5
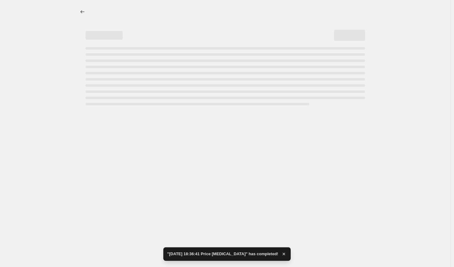
select select "percentage"
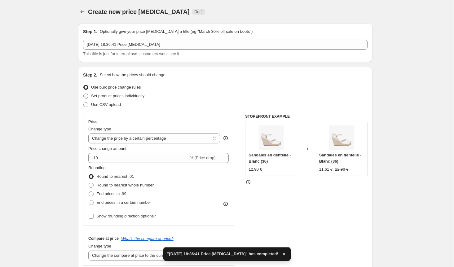
click at [93, 97] on span "Set product prices individually" at bounding box center [117, 96] width 53 height 5
click at [84, 94] on input "Set product prices individually" at bounding box center [83, 94] width 0 height 0
radio input "true"
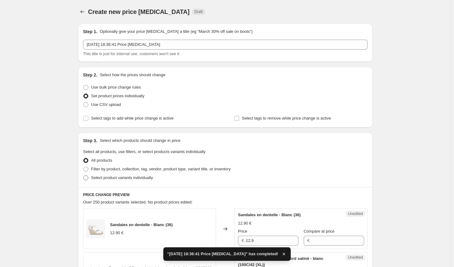
click at [96, 180] on span "Select product variants individually" at bounding box center [122, 177] width 62 height 5
click at [84, 176] on input "Select product variants individually" at bounding box center [83, 175] width 0 height 0
radio input "true"
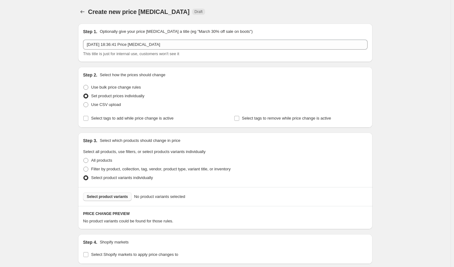
click at [108, 200] on button "Select product variants" at bounding box center [107, 196] width 49 height 9
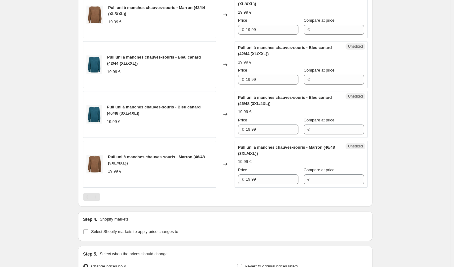
scroll to position [304, 0]
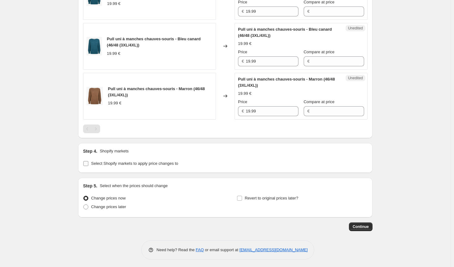
click at [87, 161] on input "Select Shopify markets to apply price changes to" at bounding box center [85, 163] width 5 height 5
checkbox input "true"
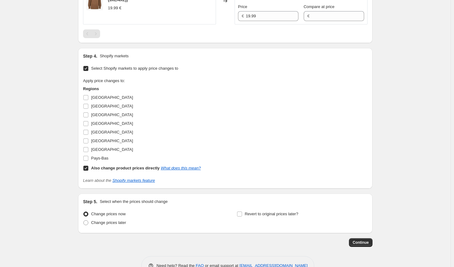
scroll to position [415, 0]
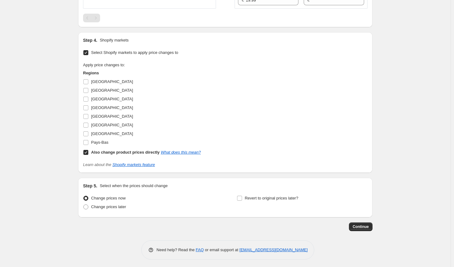
click at [86, 151] on input "Also change product prices directly What does this mean?" at bounding box center [85, 152] width 5 height 5
checkbox input "false"
click at [88, 80] on input "[GEOGRAPHIC_DATA]" at bounding box center [85, 81] width 5 height 5
checkbox input "true"
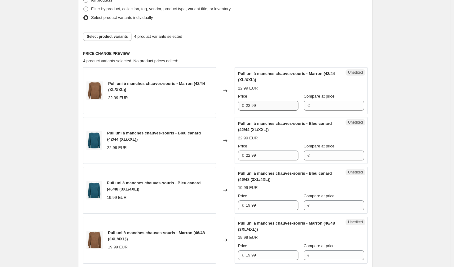
scroll to position [167, 0]
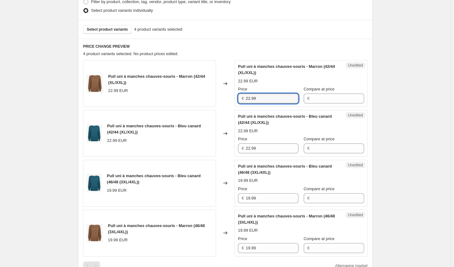
drag, startPoint x: 244, startPoint y: 95, endPoint x: 199, endPoint y: 96, distance: 44.6
click at [199, 96] on div "Pull uni à manches chauves-souris - Marron (42/44 (XL/XXL)) 22.99 EUR Changed t…" at bounding box center [225, 83] width 285 height 47
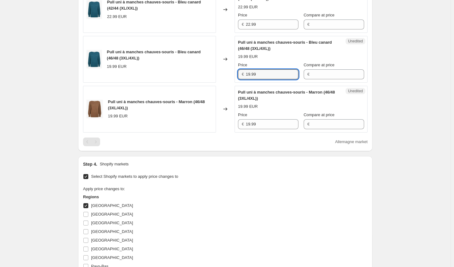
drag, startPoint x: 255, startPoint y: 76, endPoint x: 223, endPoint y: 69, distance: 33.4
click at [223, 69] on div "Pull uni à manches chauves-souris - Bleu canard (46/48 (3XL/4XL)) 19.99 EUR Cha…" at bounding box center [225, 59] width 285 height 47
click at [236, 76] on div "Unedited Pull uni à manches chauves-souris - Bleu canard (46/48 (3XL/4XL)) 19.9…" at bounding box center [301, 59] width 133 height 47
paste input "22"
type input "22.99"
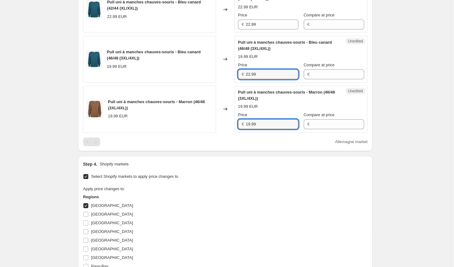
drag, startPoint x: 235, startPoint y: 119, endPoint x: 186, endPoint y: 121, distance: 49.0
click at [189, 119] on div "Pull uni à manches chauves-souris - Marron (46/48 (3XL/4XL)) 19.99 EUR Changed …" at bounding box center [225, 109] width 285 height 47
paste input "22"
type input "22.99"
click at [241, 187] on div "Apply price changes to: Regions [GEOGRAPHIC_DATA] [GEOGRAPHIC_DATA] [GEOGRAPHIC…" at bounding box center [225, 233] width 285 height 95
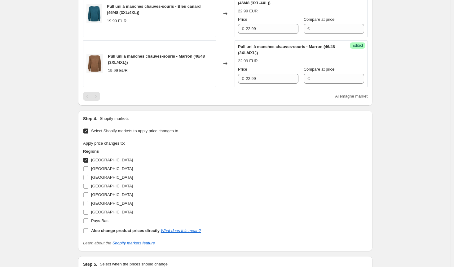
scroll to position [384, 0]
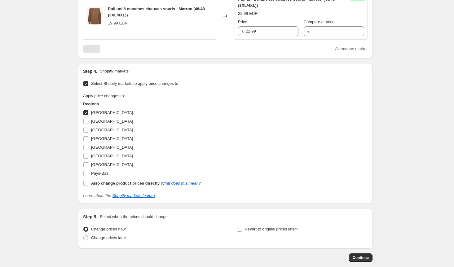
click at [87, 112] on input "[GEOGRAPHIC_DATA]" at bounding box center [85, 112] width 5 height 5
checkbox input "false"
click at [94, 123] on span "[GEOGRAPHIC_DATA]" at bounding box center [112, 121] width 42 height 6
click at [88, 123] on input "[GEOGRAPHIC_DATA]" at bounding box center [85, 121] width 5 height 5
checkbox input "true"
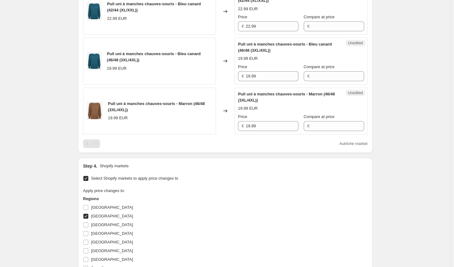
scroll to position [229, 0]
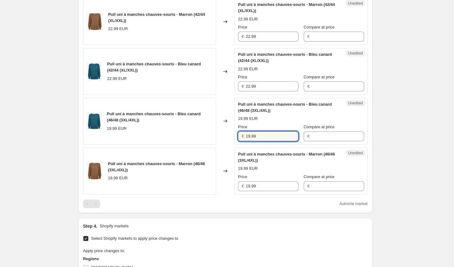
drag, startPoint x: 266, startPoint y: 135, endPoint x: 205, endPoint y: 134, distance: 61.7
click at [205, 134] on div "Pull uni à manches chauves-souris - Bleu canard (46/48 (3XL/4XL)) 19.99 EUR Cha…" at bounding box center [225, 121] width 285 height 47
paste input "22"
type input "22.99"
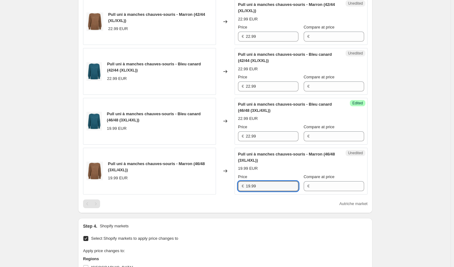
drag, startPoint x: 264, startPoint y: 184, endPoint x: 216, endPoint y: 184, distance: 48.0
click at [217, 184] on div "Pull uni à manches chauves-souris - Marron (46/48 (3XL/4XL)) 19.99 EUR Changed …" at bounding box center [225, 171] width 285 height 47
paste input "22"
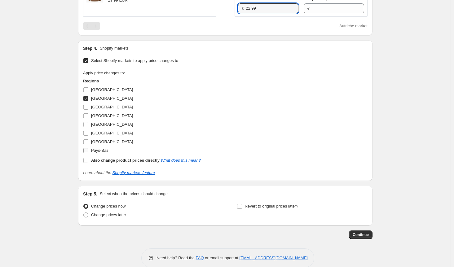
scroll to position [415, 0]
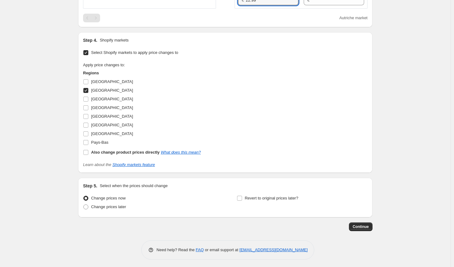
type input "22.99"
click at [87, 88] on input "[GEOGRAPHIC_DATA]" at bounding box center [85, 90] width 5 height 5
checkbox input "false"
click at [85, 141] on input "Pays-Bas" at bounding box center [85, 142] width 5 height 5
checkbox input "true"
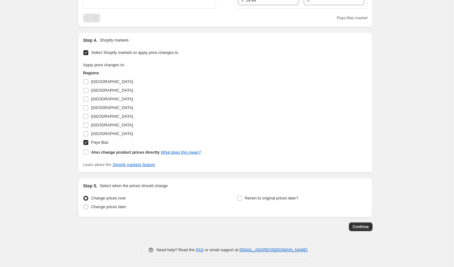
scroll to position [291, 0]
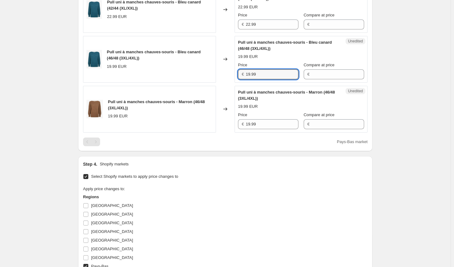
drag, startPoint x: 265, startPoint y: 70, endPoint x: 239, endPoint y: 71, distance: 26.3
click at [239, 71] on div "Unedited Pull uni à manches chauves-souris - Bleu canard (46/48 (3XL/4XL)) 19.9…" at bounding box center [301, 59] width 133 height 47
paste input "22"
type input "22.99"
drag, startPoint x: 257, startPoint y: 122, endPoint x: 200, endPoint y: 122, distance: 57.3
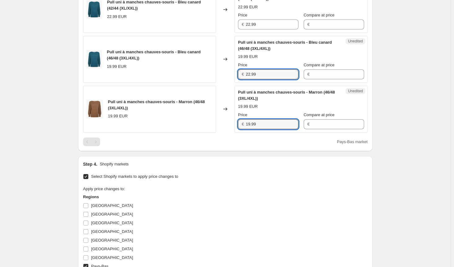
click at [200, 122] on div "Pull uni à manches chauves-souris - Marron (46/48 (3XL/4XL)) 19.99 EUR Changed …" at bounding box center [225, 109] width 285 height 47
paste input "22"
type input "22.99"
click at [226, 170] on div "Step 4. Shopify markets Select Shopify markets to apply price changes to Apply …" at bounding box center [225, 226] width 285 height 131
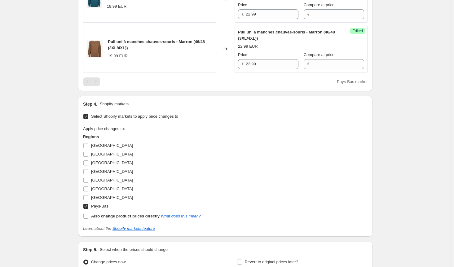
scroll to position [415, 0]
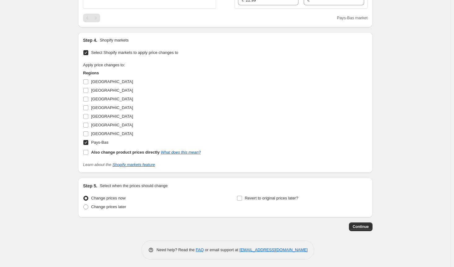
click at [86, 140] on input "Pays-Bas" at bounding box center [85, 142] width 5 height 5
checkbox input "false"
click at [87, 125] on input "[GEOGRAPHIC_DATA]" at bounding box center [85, 125] width 5 height 5
checkbox input "true"
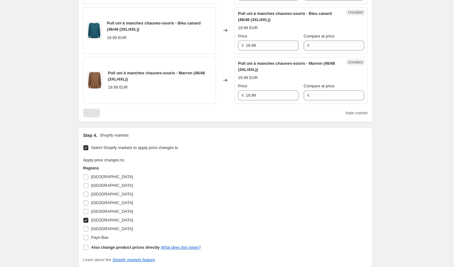
scroll to position [291, 0]
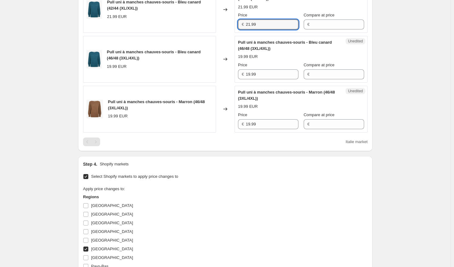
drag, startPoint x: 229, startPoint y: 24, endPoint x: 198, endPoint y: 24, distance: 31.0
click at [200, 24] on div "Pull uni à manches chauves-souris - Bleu canard (42/44 (XL/XXL)) 21.99 EUR Chan…" at bounding box center [225, 9] width 285 height 47
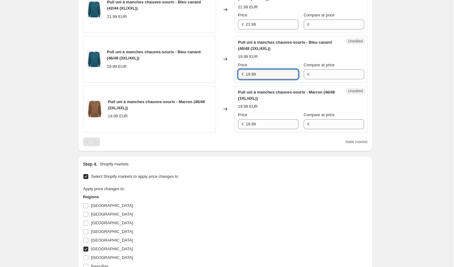
drag, startPoint x: 220, startPoint y: 76, endPoint x: 220, endPoint y: 89, distance: 12.7
click at [206, 75] on div "Pull uni à manches chauves-souris - Bleu canard (46/48 (3XL/4XL)) 19.99 EUR Cha…" at bounding box center [225, 59] width 285 height 47
paste input "21"
type input "21.99"
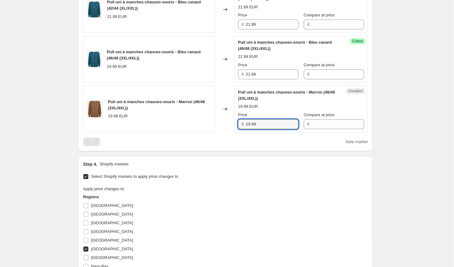
drag, startPoint x: 207, startPoint y: 120, endPoint x: 223, endPoint y: 148, distance: 31.9
click at [206, 120] on div "Pull uni à manches chauves-souris - Marron (46/48 (3XL/4XL)) 19.99 EUR Changed …" at bounding box center [225, 109] width 285 height 47
paste input "21"
type input "21.99"
click at [225, 164] on div "Step 4. Shopify markets" at bounding box center [225, 164] width 285 height 6
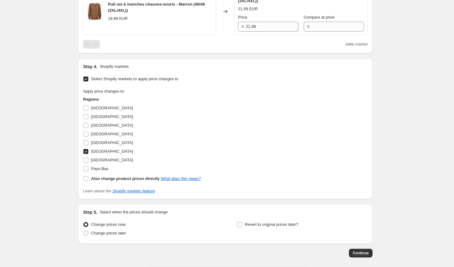
scroll to position [415, 0]
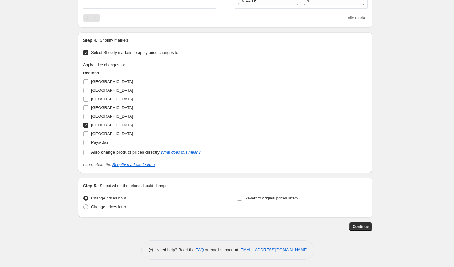
click at [86, 126] on input "[GEOGRAPHIC_DATA]" at bounding box center [85, 125] width 5 height 5
checkbox input "false"
click at [88, 134] on input "[GEOGRAPHIC_DATA]" at bounding box center [85, 133] width 5 height 5
checkbox input "true"
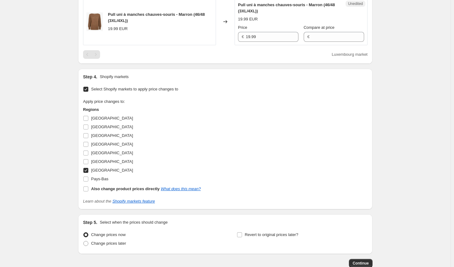
scroll to position [291, 0]
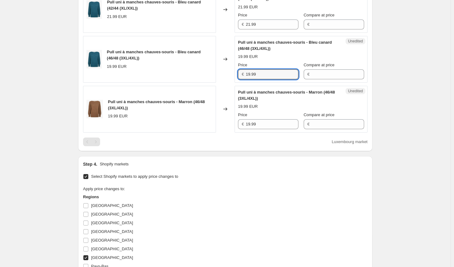
drag, startPoint x: 231, startPoint y: 75, endPoint x: 178, endPoint y: 75, distance: 53.3
click at [179, 75] on div "Pull uni à manches chauves-souris - Bleu canard (46/48 (3XL/4XL)) 19.99 EUR Cha…" at bounding box center [225, 59] width 285 height 47
paste input "21"
type input "21.99"
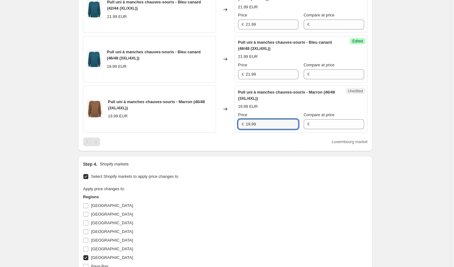
drag, startPoint x: 260, startPoint y: 124, endPoint x: 226, endPoint y: 120, distance: 34.9
click at [226, 120] on div "Pull uni à manches chauves-souris - Marron (46/48 (3XL/4XL)) 19.99 EUR Changed …" at bounding box center [225, 109] width 285 height 47
paste input "21"
type input "21.99"
click at [234, 164] on div "Step 4. Shopify markets" at bounding box center [225, 164] width 285 height 6
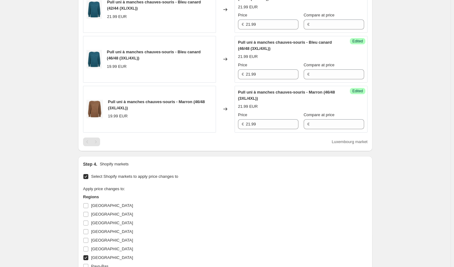
scroll to position [415, 0]
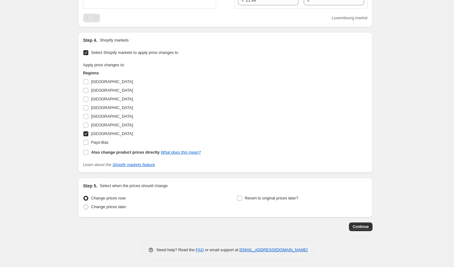
click at [88, 134] on input "[GEOGRAPHIC_DATA]" at bounding box center [85, 133] width 5 height 5
checkbox input "false"
click at [87, 97] on input "[GEOGRAPHIC_DATA]" at bounding box center [85, 99] width 5 height 5
checkbox input "true"
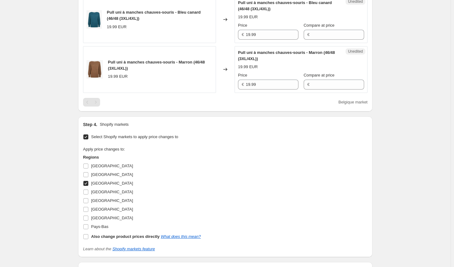
scroll to position [291, 0]
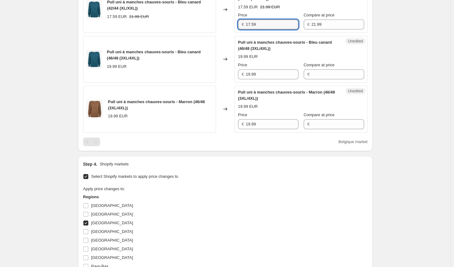
drag, startPoint x: 264, startPoint y: 24, endPoint x: 223, endPoint y: 29, distance: 40.9
click at [224, 29] on div "Pull uni à manches chauves-souris - Bleu canard (42/44 (XL/XXL)) 17.59 EUR 21.9…" at bounding box center [225, 9] width 285 height 47
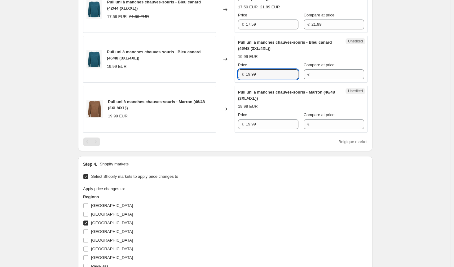
drag, startPoint x: 266, startPoint y: 73, endPoint x: 199, endPoint y: 73, distance: 67.3
click at [199, 73] on div "Pull uni à manches chauves-souris - Bleu canard (46/48 (3XL/4XL)) 19.99 EUR Cha…" at bounding box center [225, 59] width 285 height 47
paste input "7.5"
type input "17.59"
drag, startPoint x: 236, startPoint y: 120, endPoint x: 224, endPoint y: 120, distance: 12.7
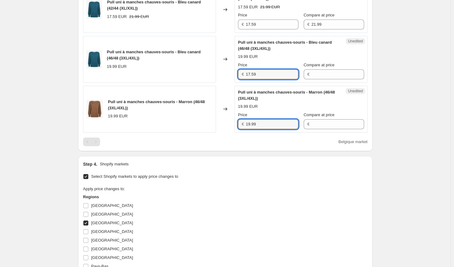
click at [224, 120] on div "Pull uni à manches chauves-souris - Marron (46/48 (3XL/4XL)) 19.99 EUR Changed …" at bounding box center [225, 109] width 285 height 47
paste input "7.5"
drag, startPoint x: 259, startPoint y: 75, endPoint x: 205, endPoint y: 75, distance: 54.2
click at [205, 75] on div "Pull uni à manches chauves-souris - Bleu canard (46/48 (3XL/4XL)) 19.99 EUR Cha…" at bounding box center [225, 59] width 285 height 47
drag, startPoint x: 227, startPoint y: 119, endPoint x: 221, endPoint y: 119, distance: 6.2
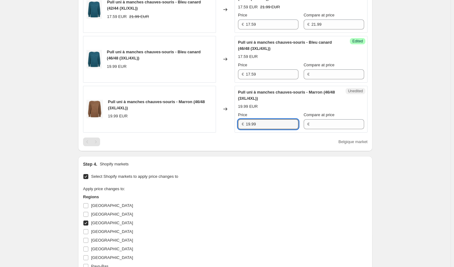
click at [221, 119] on div "Pull uni à manches chauves-souris - Marron (46/48 (3XL/4XL)) 19.99 EUR Changed …" at bounding box center [225, 109] width 285 height 47
paste input "7.5"
type input "17.59"
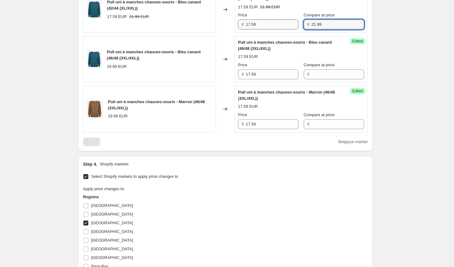
drag, startPoint x: 327, startPoint y: 24, endPoint x: 281, endPoint y: 23, distance: 45.2
click at [281, 23] on div "Price € 17.59 Compare at price € 21.99" at bounding box center [301, 20] width 126 height 17
click at [330, 75] on input "Compare at price" at bounding box center [337, 74] width 53 height 10
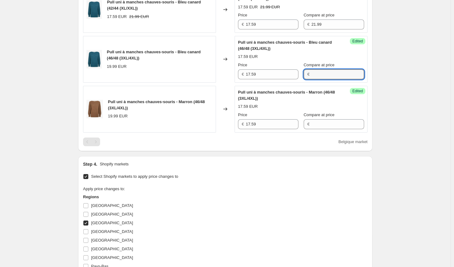
paste input "21.99"
type input "21.99"
click at [326, 127] on input "Compare at price" at bounding box center [337, 124] width 53 height 10
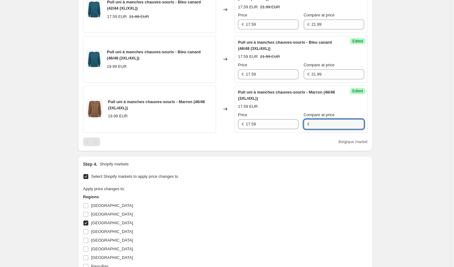
paste input "21.99"
type input "21.99"
click at [272, 178] on div "Select Shopify markets to apply price changes to Apply price changes to: Region…" at bounding box center [225, 232] width 285 height 120
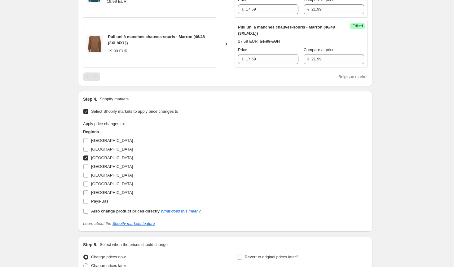
scroll to position [415, 0]
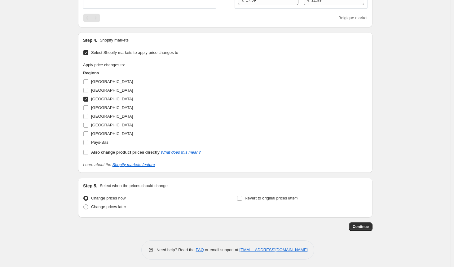
click at [88, 98] on input "[GEOGRAPHIC_DATA]" at bounding box center [85, 99] width 5 height 5
checkbox input "false"
click at [87, 114] on input "[GEOGRAPHIC_DATA]" at bounding box center [85, 116] width 5 height 5
checkbox input "true"
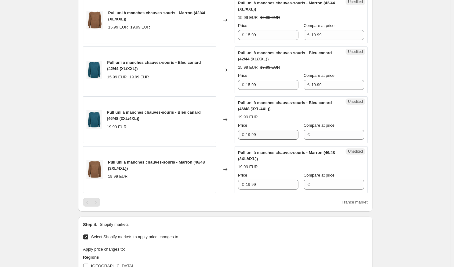
scroll to position [260, 0]
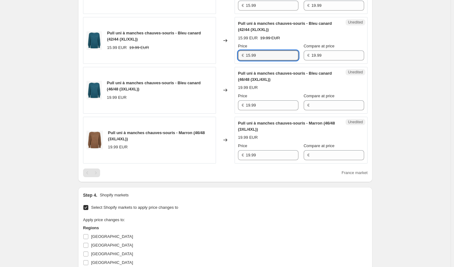
click at [215, 54] on div "Pull uni à manches chauves-souris - Bleu canard (42/44 (XL/XXL)) 15.99 EUR 19.9…" at bounding box center [225, 40] width 285 height 47
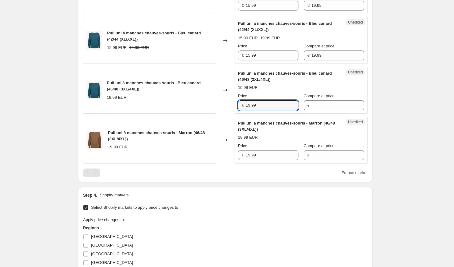
click at [227, 101] on div "Pull uni à manches chauves-souris - Bleu canard (46/48 (3XL/4XL)) 19.99 EUR Cha…" at bounding box center [225, 90] width 285 height 47
paste input "5"
type input "15.99"
click at [221, 155] on div "Pull uni à manches chauves-souris - Marron (46/48 (3XL/4XL)) 19.99 EUR Changed …" at bounding box center [225, 140] width 285 height 47
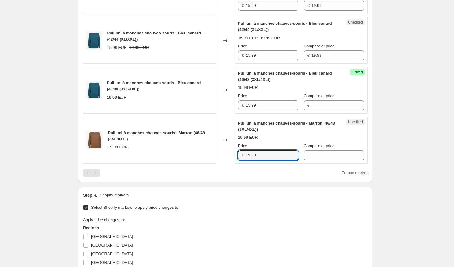
paste input "5"
type input "15.99"
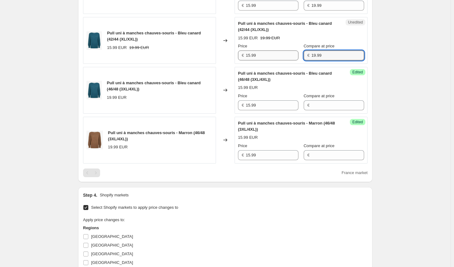
drag, startPoint x: 297, startPoint y: 55, endPoint x: 283, endPoint y: 56, distance: 14.0
click at [283, 56] on div "Price € 15.99 Compare at price € 19.99" at bounding box center [301, 51] width 126 height 17
click at [333, 107] on input "Compare at price" at bounding box center [337, 105] width 53 height 10
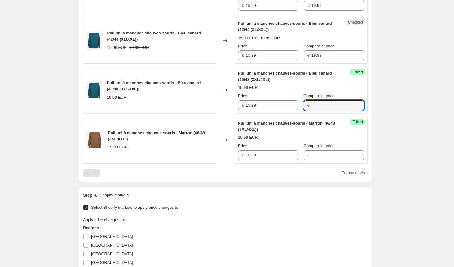
paste input "19.99"
type input "19.99"
click at [327, 147] on label "Compare at price" at bounding box center [319, 146] width 31 height 6
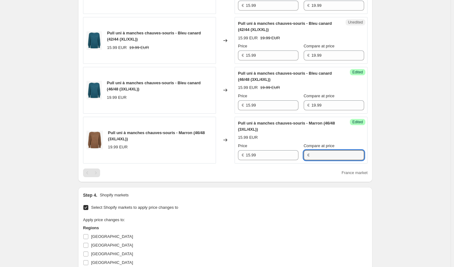
click at [327, 150] on input "Compare at price" at bounding box center [337, 155] width 53 height 10
click at [329, 155] on input "Compare at price" at bounding box center [337, 155] width 53 height 10
paste input "19.99"
type input "19.99"
click at [287, 196] on div "Step 4. Shopify markets" at bounding box center [225, 195] width 285 height 6
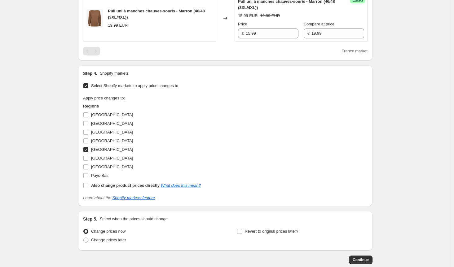
scroll to position [415, 0]
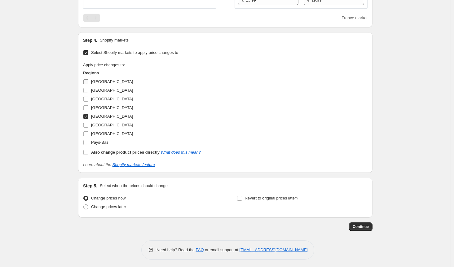
click at [88, 82] on input "[GEOGRAPHIC_DATA]" at bounding box center [85, 81] width 5 height 5
checkbox input "true"
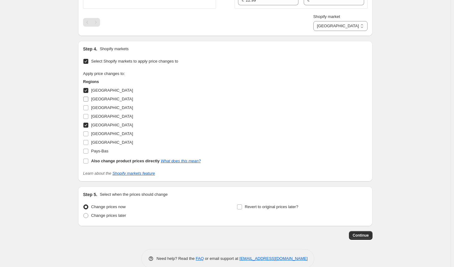
click at [87, 98] on input "[GEOGRAPHIC_DATA]" at bounding box center [85, 99] width 5 height 5
checkbox input "true"
click at [88, 117] on input "[GEOGRAPHIC_DATA]" at bounding box center [85, 116] width 5 height 5
checkbox input "true"
click at [90, 131] on label "[GEOGRAPHIC_DATA]" at bounding box center [108, 134] width 50 height 9
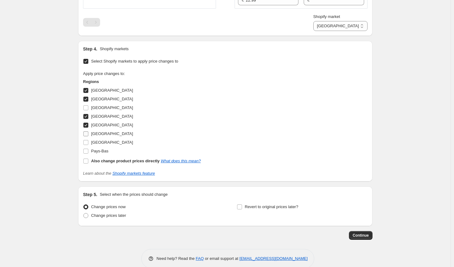
click at [88, 131] on input "[GEOGRAPHIC_DATA]" at bounding box center [85, 133] width 5 height 5
checkbox input "true"
click at [87, 140] on input "[GEOGRAPHIC_DATA]" at bounding box center [85, 142] width 5 height 5
checkbox input "true"
click at [88, 149] on input "Pays-Bas" at bounding box center [85, 151] width 5 height 5
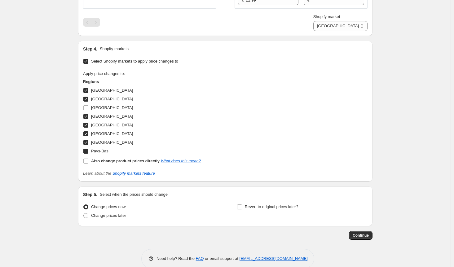
checkbox input "true"
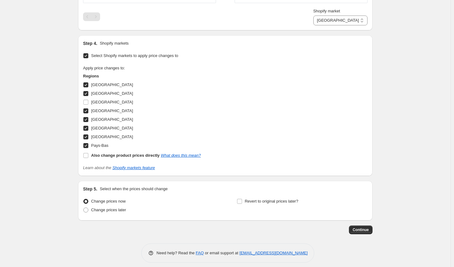
scroll to position [424, 0]
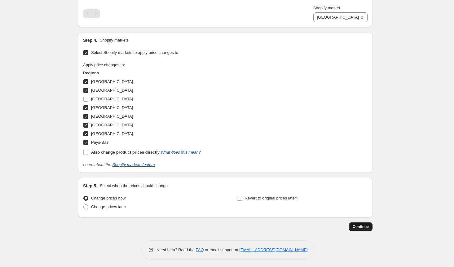
click at [360, 226] on span "Continue" at bounding box center [361, 226] width 16 height 5
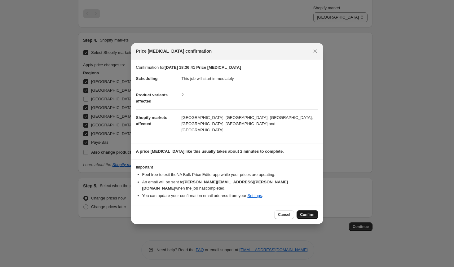
click at [309, 212] on span "Confirm" at bounding box center [307, 214] width 14 height 5
